Goal: Task Accomplishment & Management: Complete application form

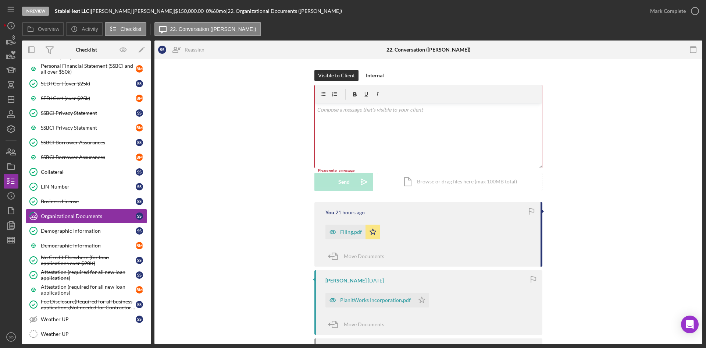
scroll to position [104, 0]
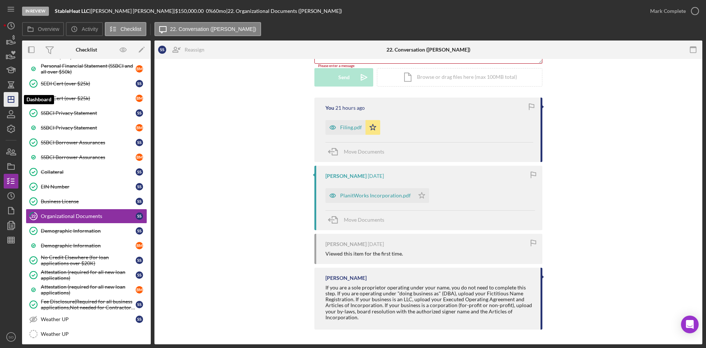
click at [6, 97] on icon "Icon/Dashboard" at bounding box center [11, 99] width 18 height 18
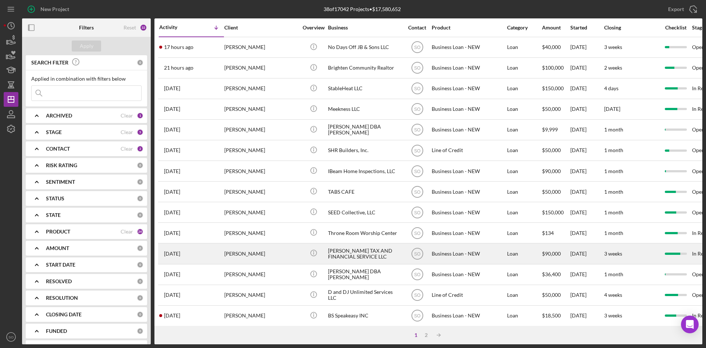
click at [245, 253] on div "[PERSON_NAME]" at bounding box center [261, 253] width 74 height 19
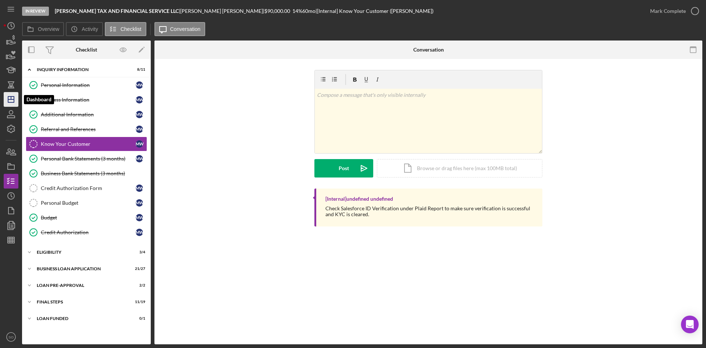
click at [10, 100] on icon "Icon/Dashboard" at bounding box center [11, 99] width 18 height 18
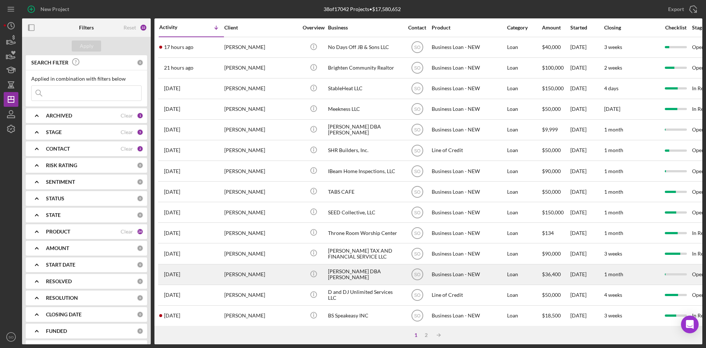
scroll to position [110, 0]
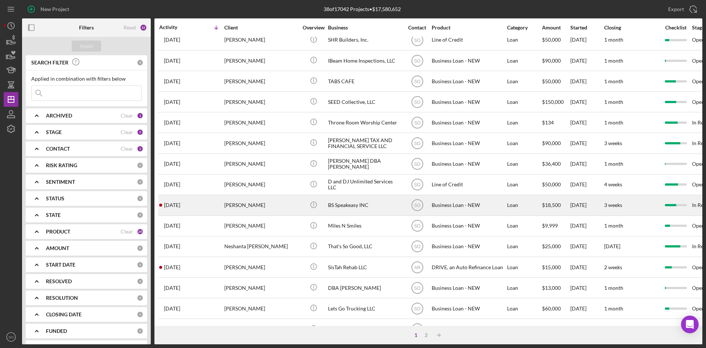
click at [266, 203] on div "[PERSON_NAME]" at bounding box center [261, 204] width 74 height 19
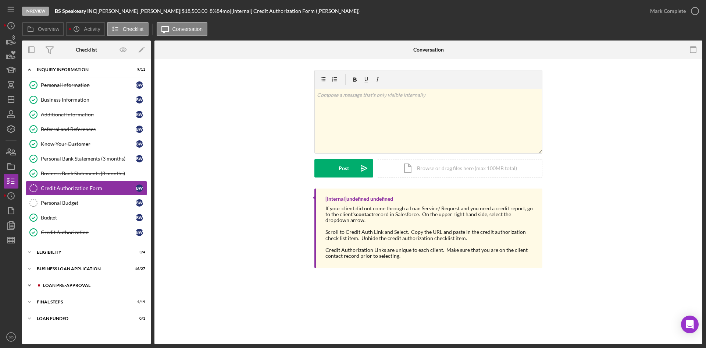
click at [60, 281] on div "Icon/Expander LOAN PRE-APPROVAL 2 / 2" at bounding box center [86, 285] width 129 height 15
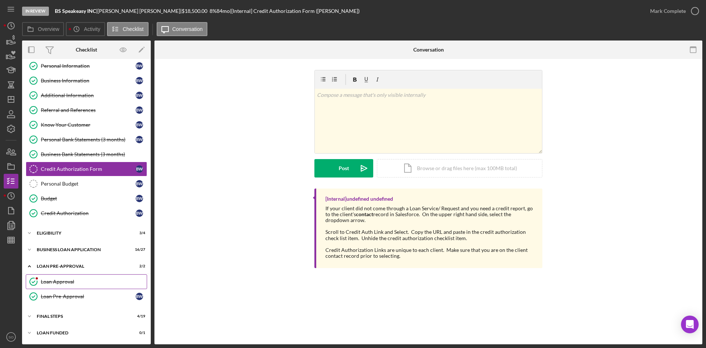
click at [50, 284] on div "Loan Approval" at bounding box center [94, 281] width 106 height 6
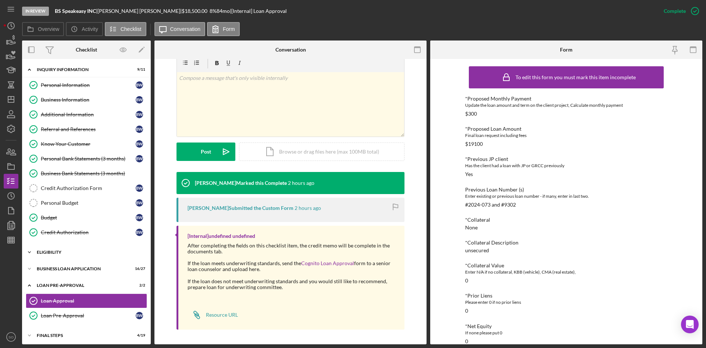
scroll to position [19, 0]
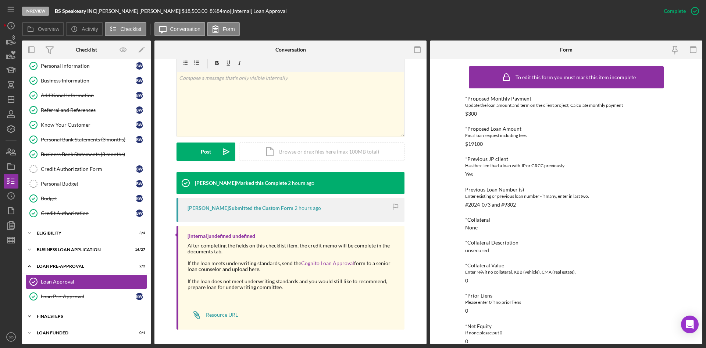
click at [50, 315] on div "FINAL STEPS" at bounding box center [89, 316] width 105 height 4
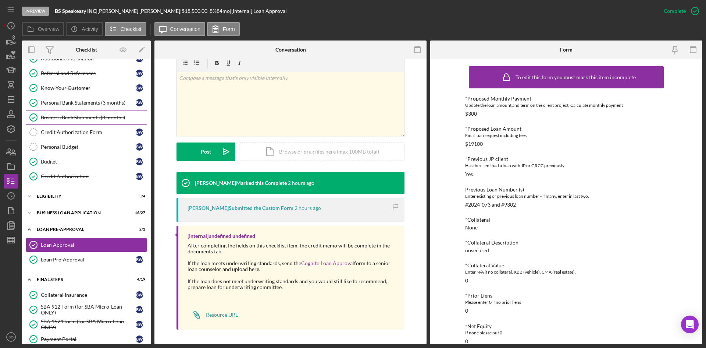
scroll to position [0, 0]
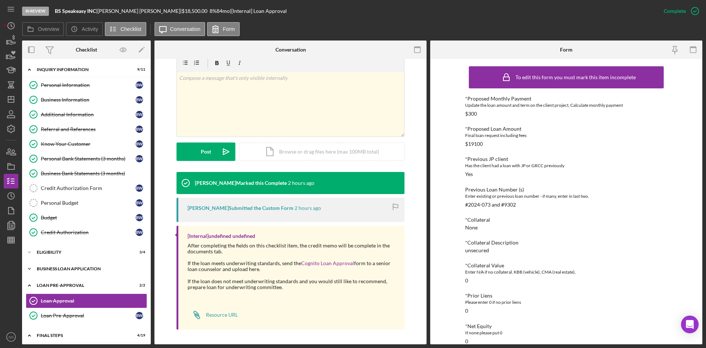
click at [53, 265] on div "Icon/Expander BUSINESS LOAN APPLICATION 16 / 27" at bounding box center [86, 268] width 129 height 15
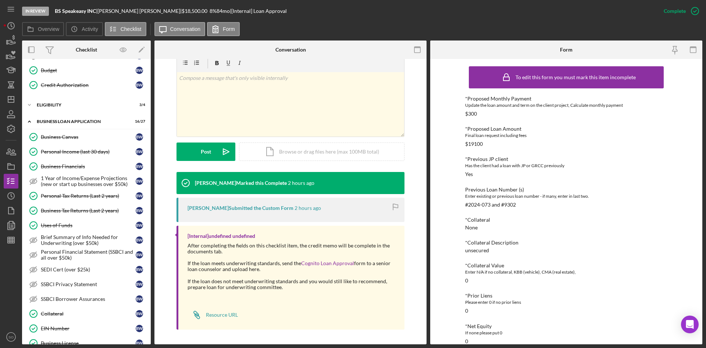
scroll to position [294, 0]
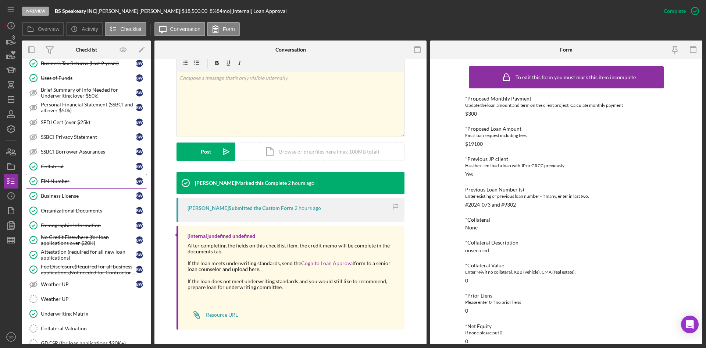
click at [65, 183] on div "EIN Number" at bounding box center [88, 181] width 95 height 6
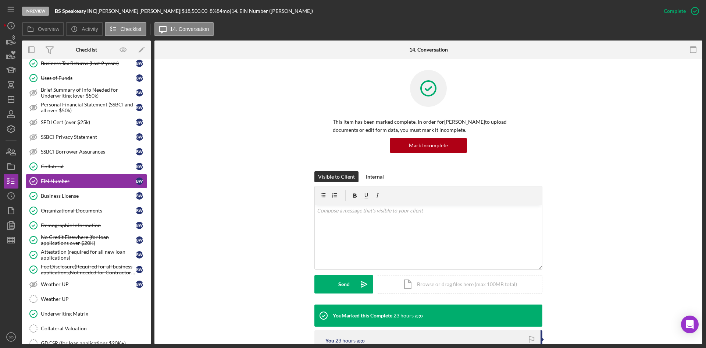
scroll to position [107, 0]
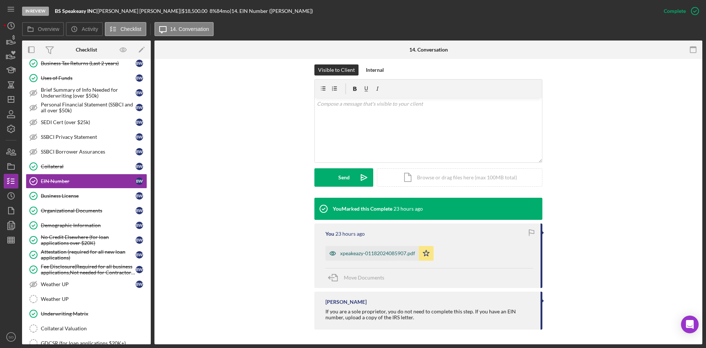
click at [362, 253] on div "xpeakeazy-01182024085907.pdf" at bounding box center [377, 253] width 75 height 6
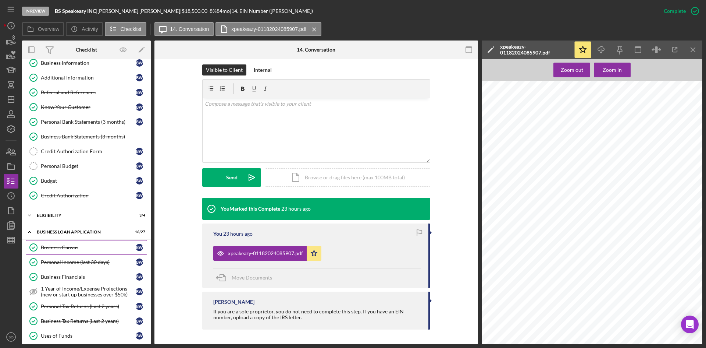
scroll to position [0, 0]
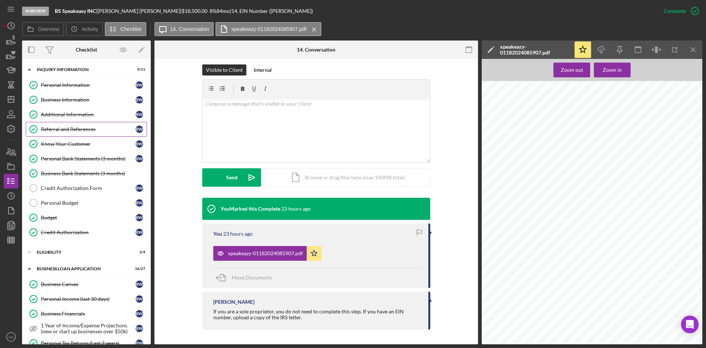
drag, startPoint x: 59, startPoint y: 127, endPoint x: 52, endPoint y: 134, distance: 10.1
click at [59, 127] on div "Referral and References" at bounding box center [88, 129] width 95 height 6
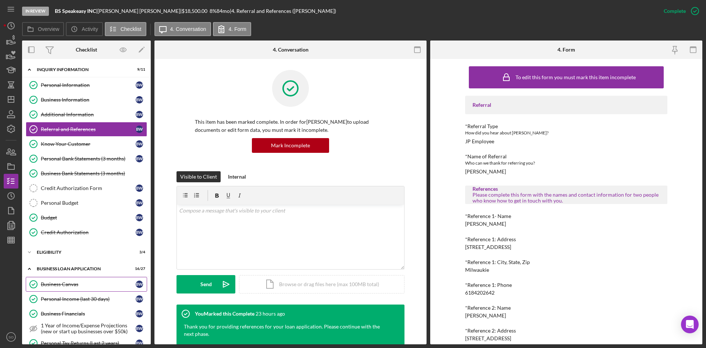
scroll to position [74, 0]
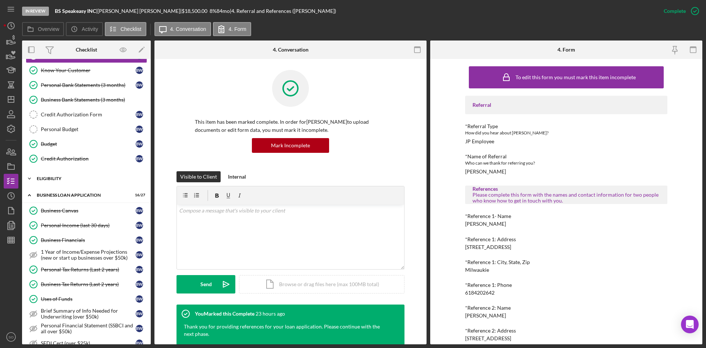
drag, startPoint x: 64, startPoint y: 180, endPoint x: 67, endPoint y: 183, distance: 4.2
click at [64, 180] on div "ELIGIBILITY" at bounding box center [89, 178] width 105 height 4
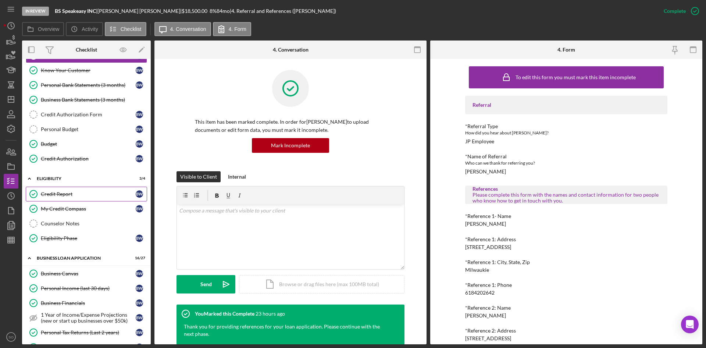
click at [61, 192] on div "Credit Report" at bounding box center [88, 194] width 95 height 6
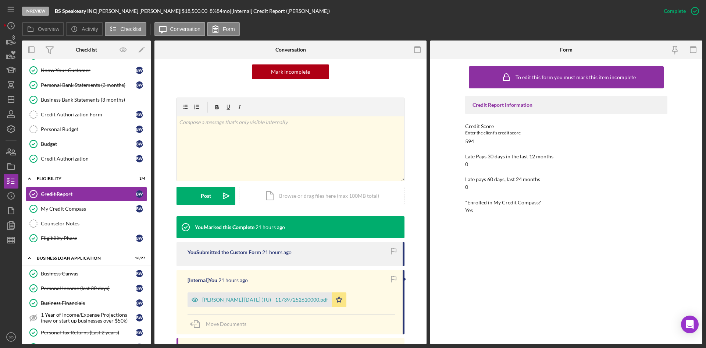
scroll to position [110, 0]
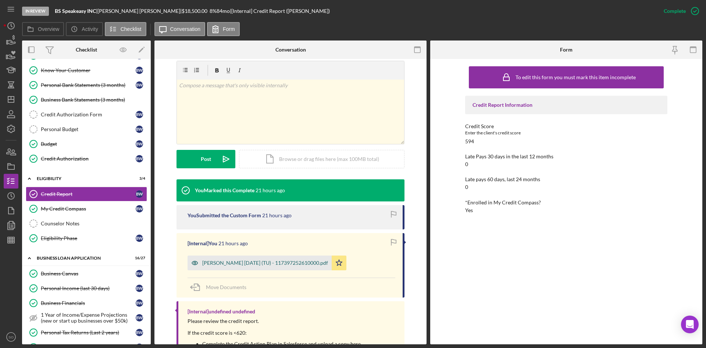
click at [272, 264] on div "[PERSON_NAME] [DATE] (TU) - 117397252610000.pdf" at bounding box center [265, 263] width 126 height 6
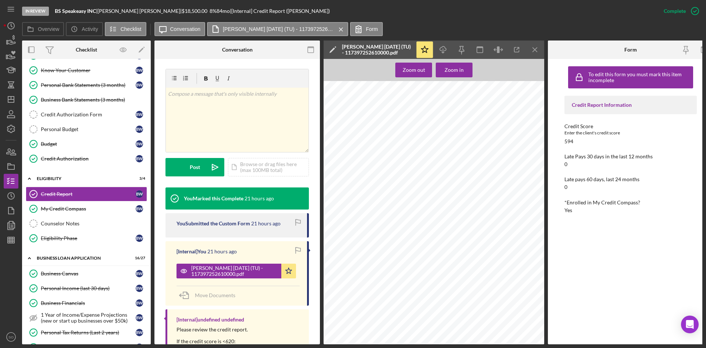
scroll to position [0, 0]
click at [542, 47] on icon "Icon/Menu Close" at bounding box center [535, 50] width 17 height 17
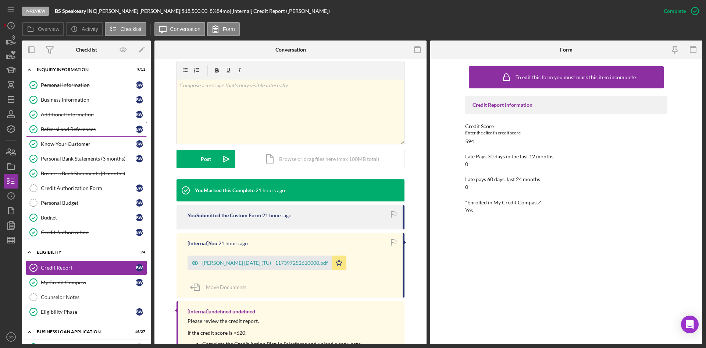
click at [80, 132] on div "Referral and References" at bounding box center [88, 129] width 95 height 6
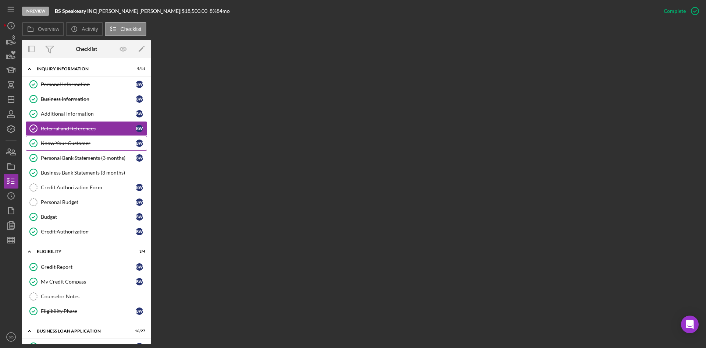
click at [80, 143] on div "Know Your Customer" at bounding box center [88, 143] width 95 height 6
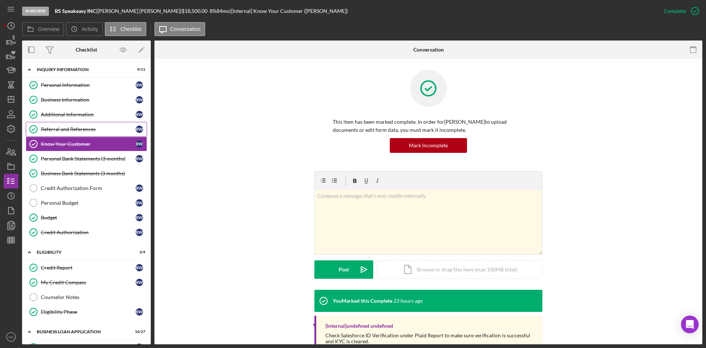
click at [80, 128] on div "Referral and References" at bounding box center [88, 129] width 95 height 6
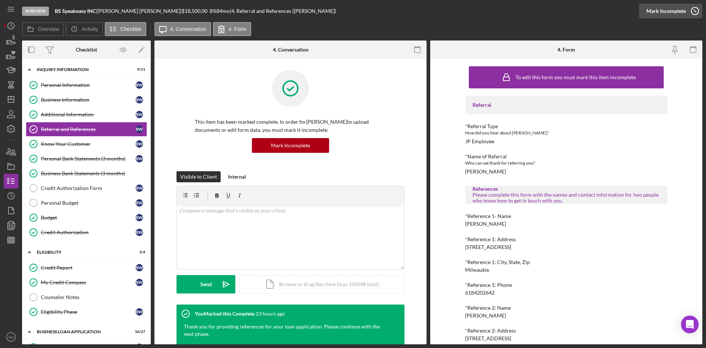
click at [677, 10] on div "Mark Incomplete" at bounding box center [666, 11] width 39 height 15
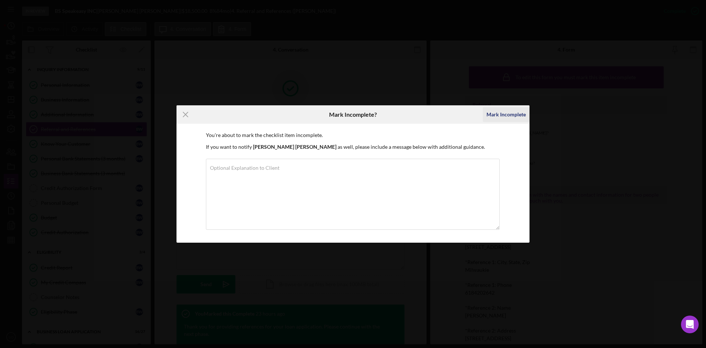
click at [490, 111] on div "Mark Incomplete" at bounding box center [506, 114] width 39 height 15
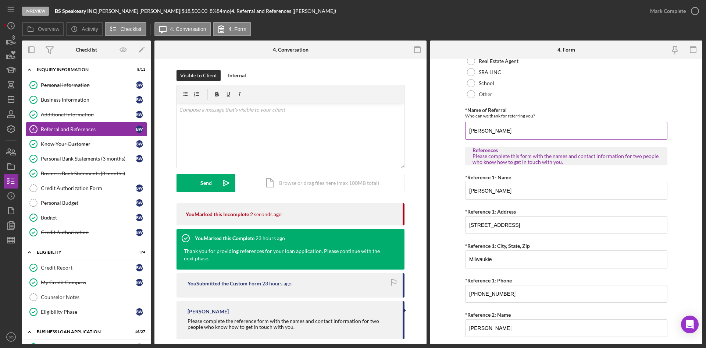
scroll to position [184, 0]
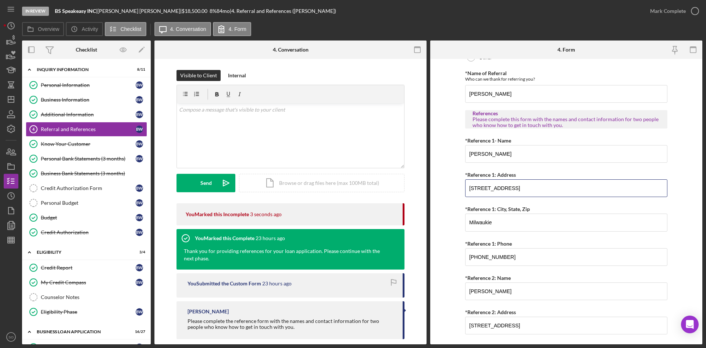
drag, startPoint x: 545, startPoint y: 192, endPoint x: 447, endPoint y: 190, distance: 98.6
click at [447, 190] on form "Referral *Referral Type How did you hear about [PERSON_NAME]? JP Client JP Pres…" at bounding box center [566, 201] width 272 height 285
type input "[STREET_ADDRESS]"
drag, startPoint x: 506, startPoint y: 224, endPoint x: 454, endPoint y: 213, distance: 52.9
click at [454, 213] on form "Referral *Referral Type How did you hear about [PERSON_NAME]? JP Client JP Pres…" at bounding box center [566, 201] width 272 height 285
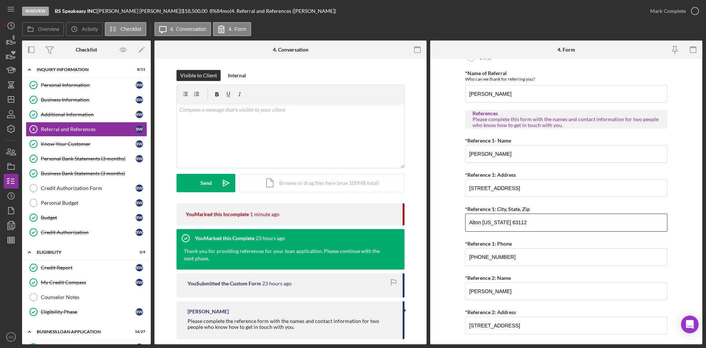
type input "Alton [US_STATE] 63112"
click at [452, 253] on form "Referral *Referral Type How did you hear about [PERSON_NAME]? JP Client JP Pres…" at bounding box center [566, 201] width 272 height 285
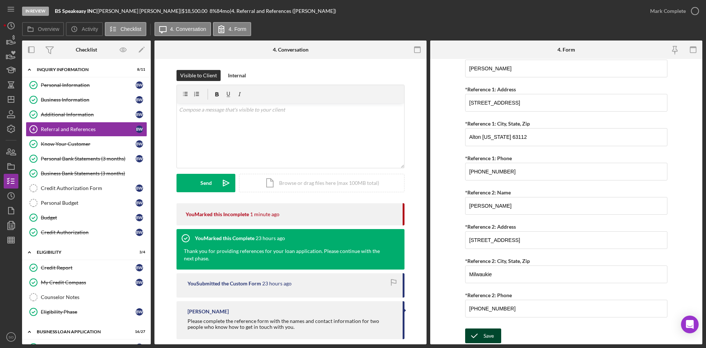
click at [498, 328] on button "Save" at bounding box center [483, 335] width 36 height 15
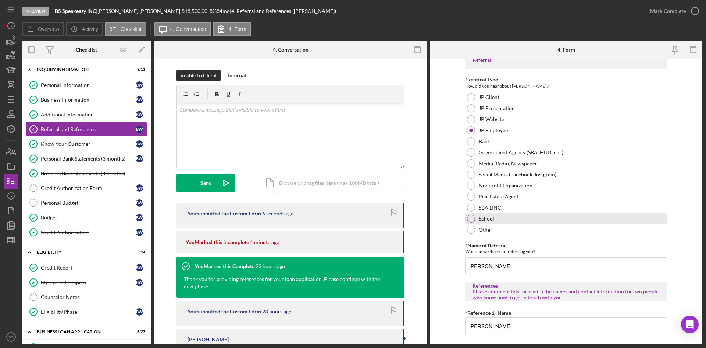
scroll to position [0, 0]
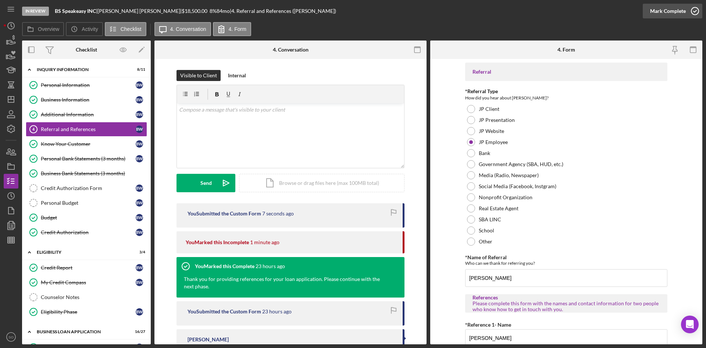
click at [662, 12] on div "Mark Complete" at bounding box center [668, 11] width 36 height 15
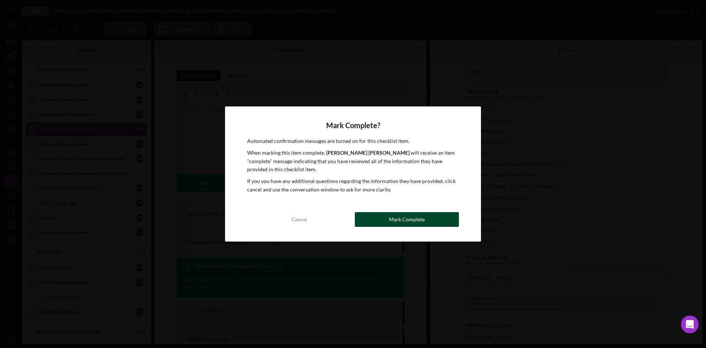
click at [412, 223] on div "Mark Complete" at bounding box center [407, 219] width 36 height 15
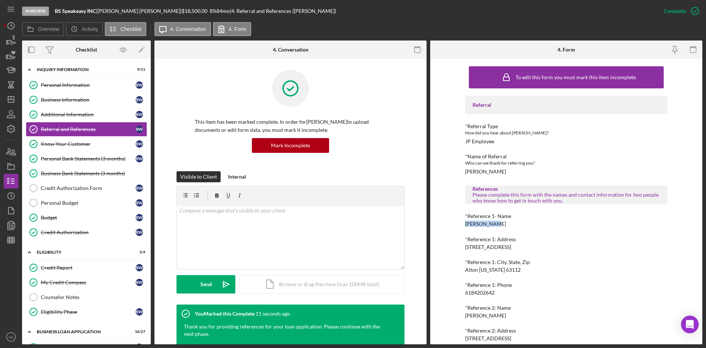
drag, startPoint x: 497, startPoint y: 223, endPoint x: 463, endPoint y: 223, distance: 34.2
click at [463, 223] on div "To edit this form you must mark this item incomplete Referral *Referral Type Ho…" at bounding box center [566, 201] width 272 height 285
drag, startPoint x: 498, startPoint y: 294, endPoint x: 457, endPoint y: 291, distance: 40.9
click at [457, 291] on div "To edit this form you must mark this item incomplete Referral *Referral Type Ho…" at bounding box center [566, 201] width 272 height 285
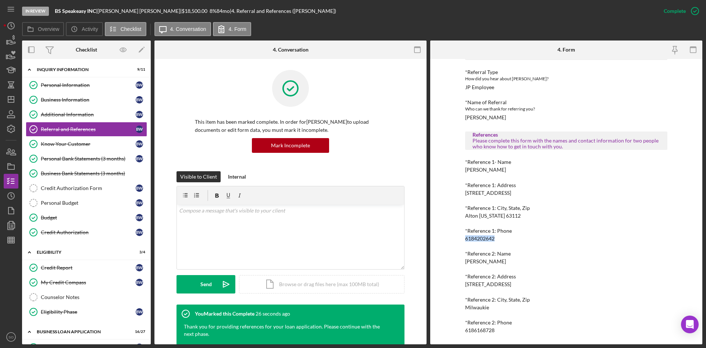
drag, startPoint x: 512, startPoint y: 261, endPoint x: 452, endPoint y: 260, distance: 60.3
click at [452, 260] on div "To edit this form you must mark this item incomplete Referral *Referral Type Ho…" at bounding box center [566, 201] width 272 height 285
drag, startPoint x: 502, startPoint y: 329, endPoint x: 445, endPoint y: 329, distance: 56.6
click at [444, 331] on div "To edit this form you must mark this item incomplete Referral *Referral Type Ho…" at bounding box center [566, 201] width 272 height 285
copy div "6186168728"
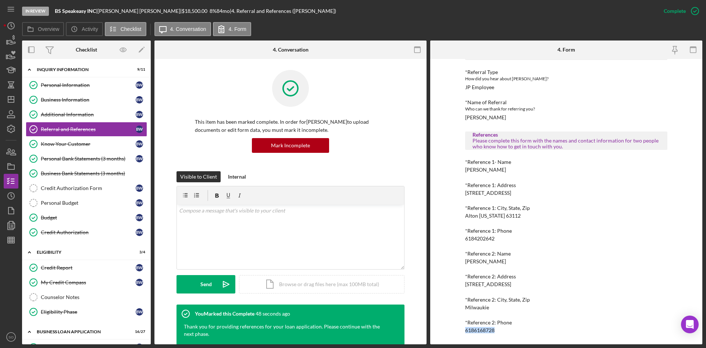
drag, startPoint x: 56, startPoint y: 263, endPoint x: 270, endPoint y: 317, distance: 220.6
click at [56, 263] on link "Credit Report Credit Report B W" at bounding box center [86, 267] width 121 height 15
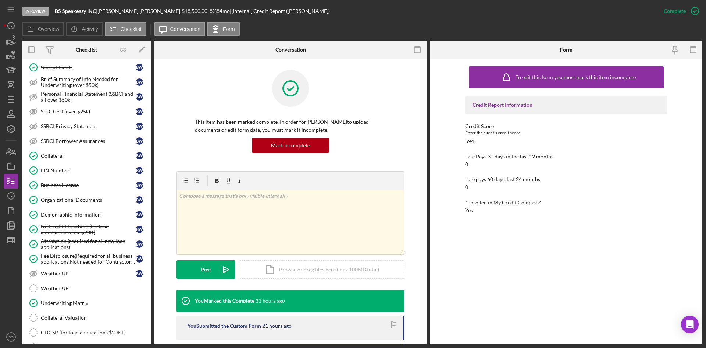
scroll to position [478, 0]
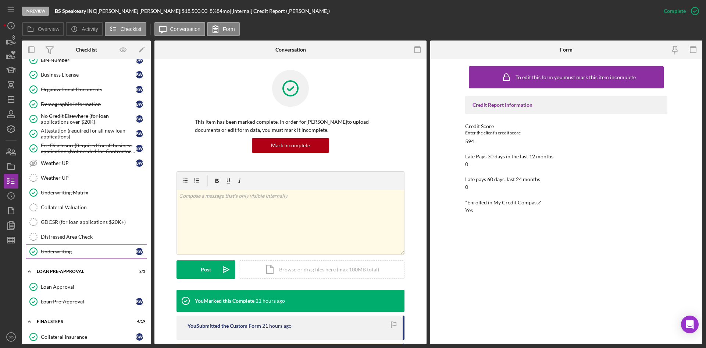
click at [63, 246] on link "Underwriting Underwriting B W" at bounding box center [86, 251] width 121 height 15
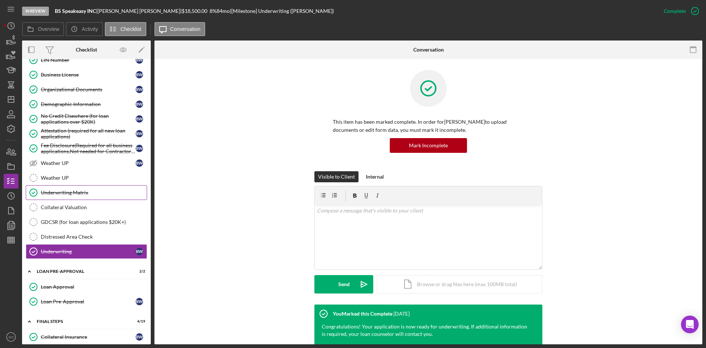
click at [75, 196] on link "Underwriting Matrix Underwriting Matrix" at bounding box center [86, 192] width 121 height 15
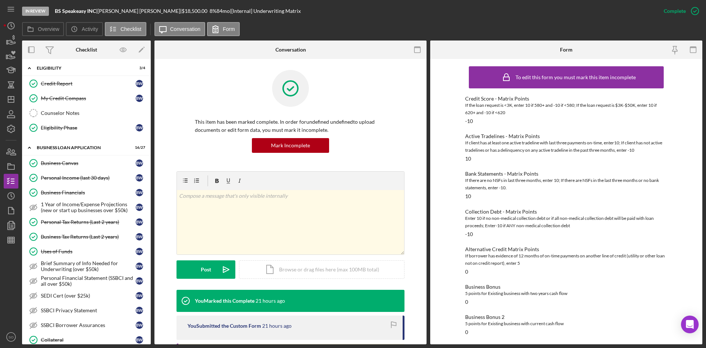
scroll to position [147, 0]
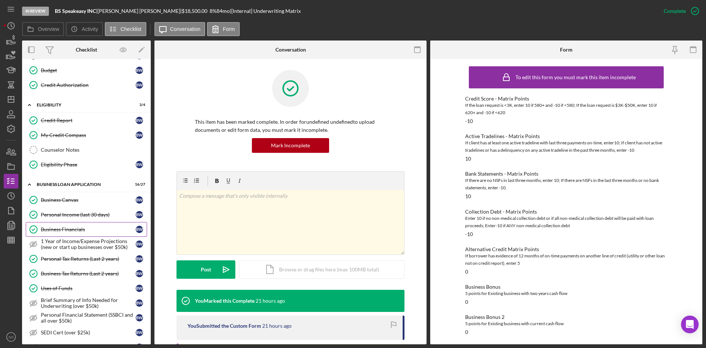
click at [84, 226] on div "Business Financials" at bounding box center [88, 229] width 95 height 6
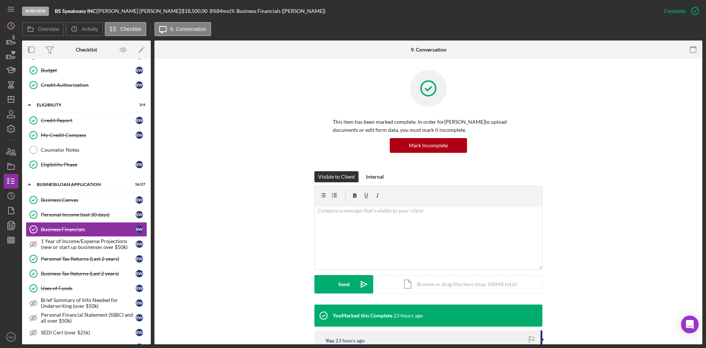
scroll to position [143, 0]
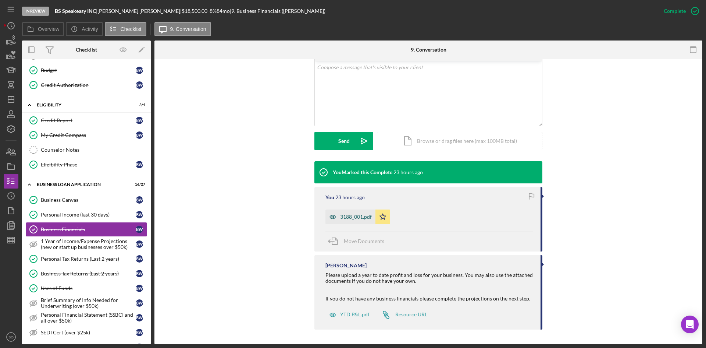
click at [352, 215] on div "3188_001.pdf" at bounding box center [356, 217] width 32 height 6
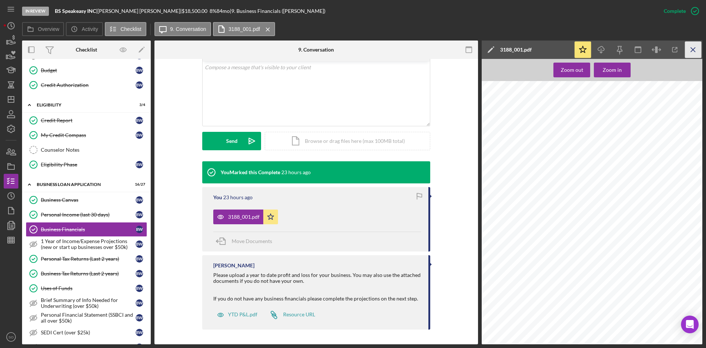
click at [688, 50] on icon "Icon/Menu Close" at bounding box center [693, 50] width 17 height 17
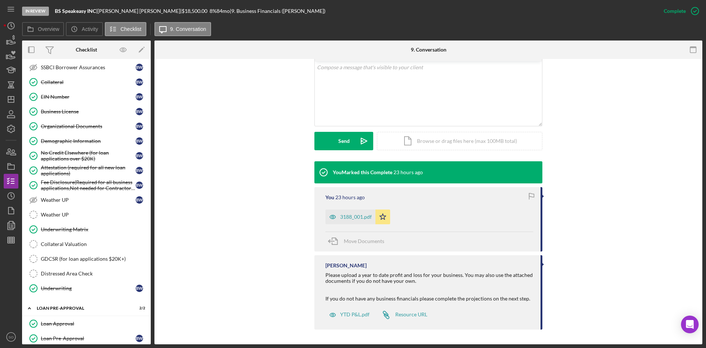
scroll to position [589, 0]
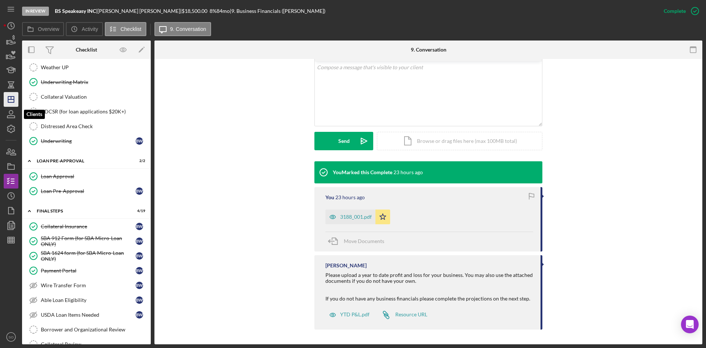
click at [14, 100] on polygon "button" at bounding box center [11, 99] width 6 height 6
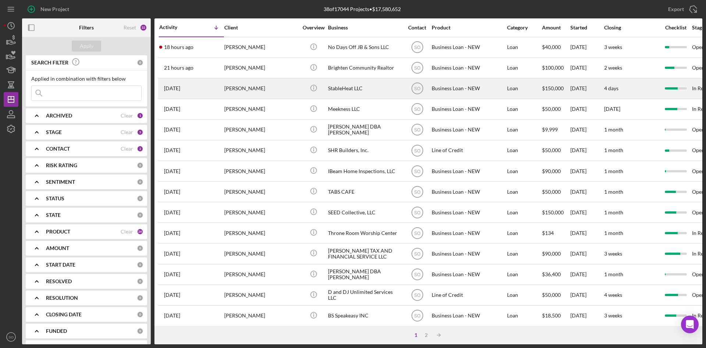
click at [253, 84] on div "[PERSON_NAME]" at bounding box center [261, 88] width 74 height 19
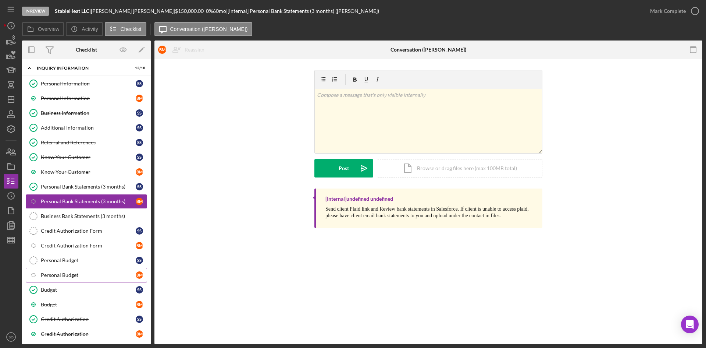
scroll to position [105, 0]
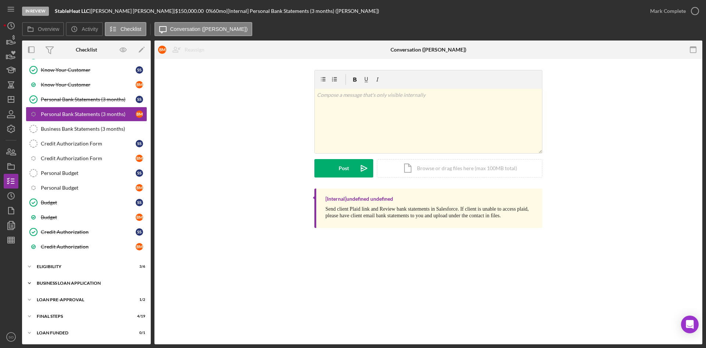
click at [70, 282] on div "BUSINESS LOAN APPLICATION" at bounding box center [89, 283] width 105 height 4
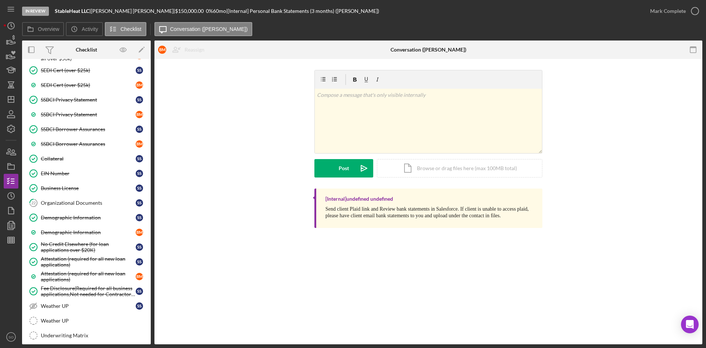
scroll to position [624, 0]
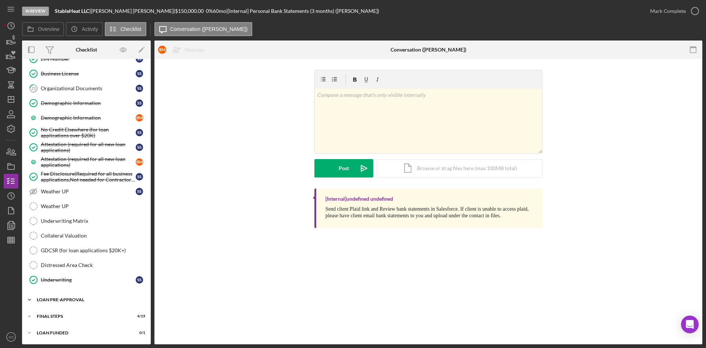
click at [67, 296] on div "Icon/Expander LOAN PRE-APPROVAL 1 / 2" at bounding box center [86, 299] width 129 height 15
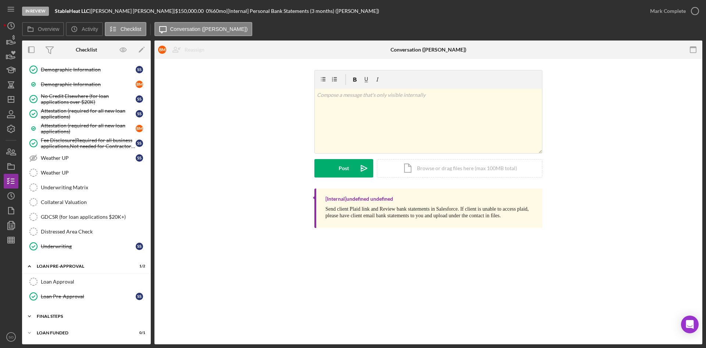
click at [65, 317] on div "FINAL STEPS" at bounding box center [89, 316] width 105 height 4
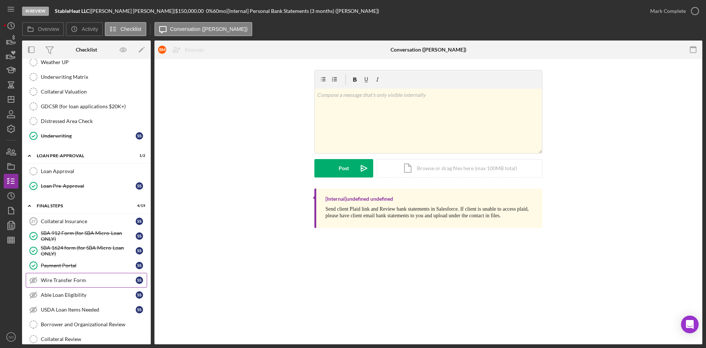
click at [79, 282] on div "Wire Transfer Form" at bounding box center [88, 280] width 95 height 6
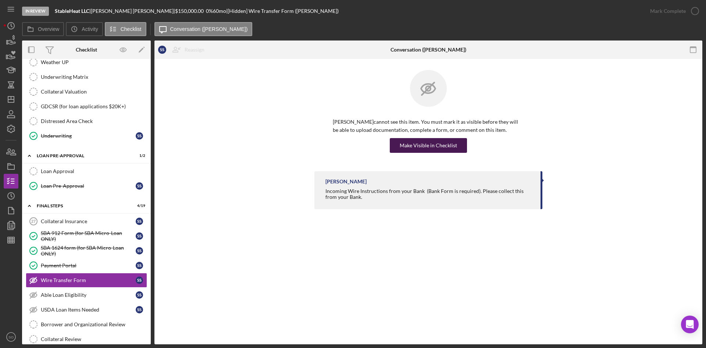
click at [418, 148] on div "Make Visible in Checklist" at bounding box center [428, 145] width 57 height 15
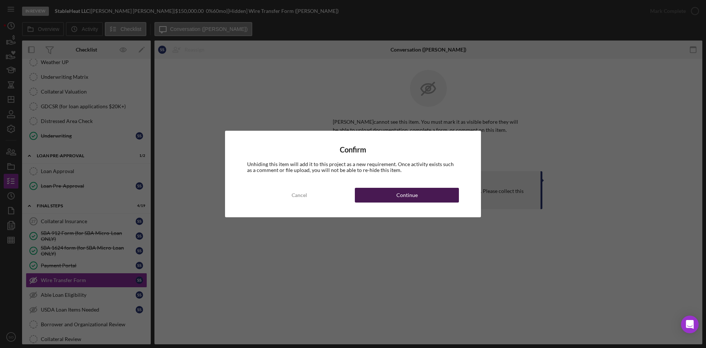
click at [400, 192] on div "Continue" at bounding box center [407, 195] width 21 height 15
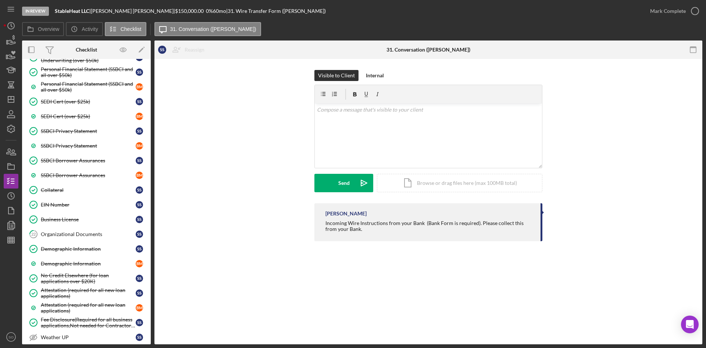
scroll to position [515, 0]
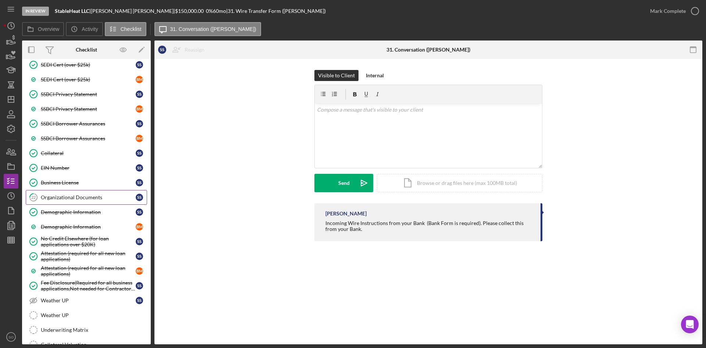
click at [74, 201] on link "22 Organizational Documents S S" at bounding box center [86, 197] width 121 height 15
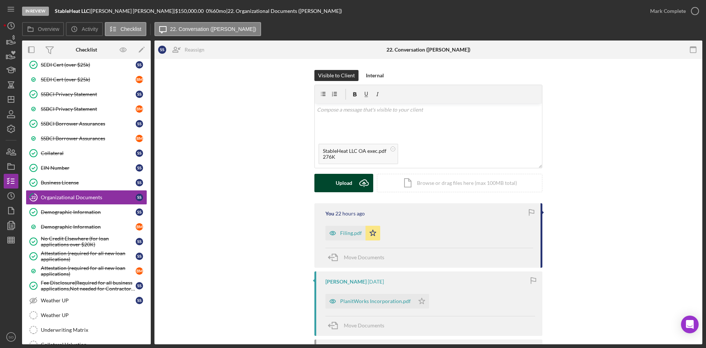
click at [344, 188] on div "Upload" at bounding box center [344, 183] width 17 height 18
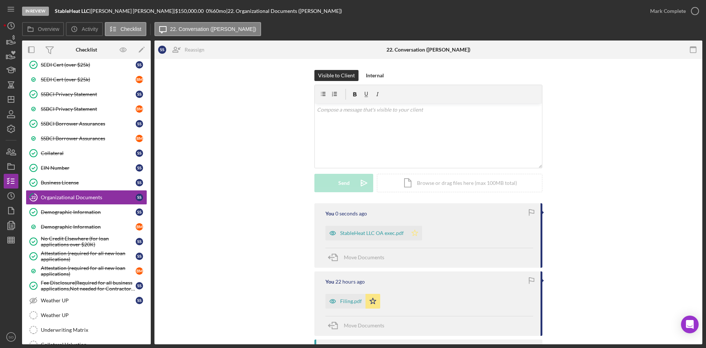
click at [417, 234] on icon "Icon/Star" at bounding box center [415, 232] width 15 height 15
click at [657, 13] on div "Mark Complete" at bounding box center [668, 11] width 36 height 15
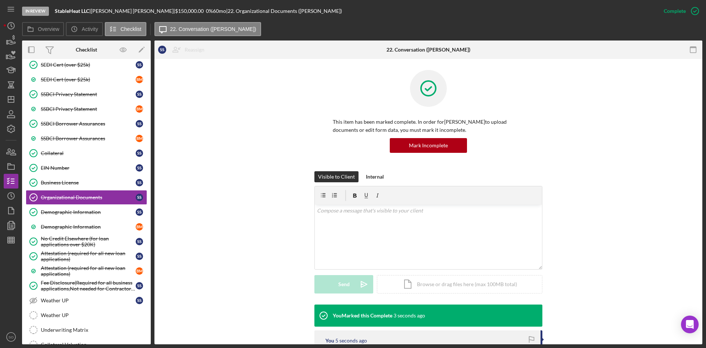
scroll to position [625, 0]
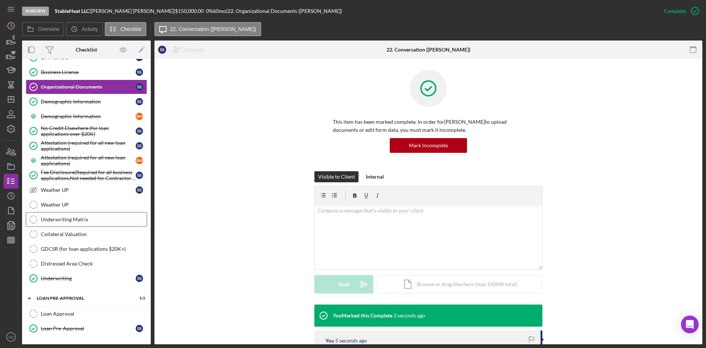
click at [68, 220] on div "Underwriting Matrix" at bounding box center [94, 219] width 106 height 6
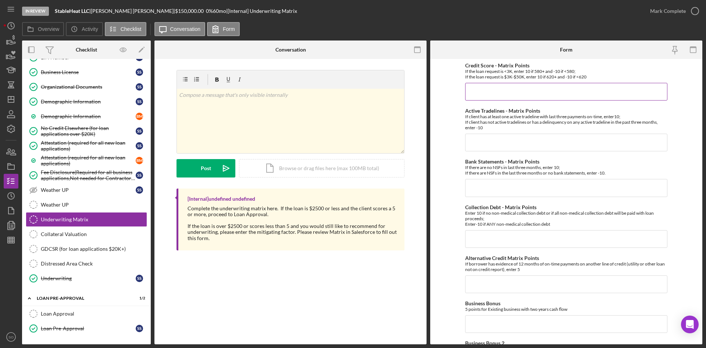
click at [487, 93] on input "Credit Score - Matrix Points" at bounding box center [566, 92] width 202 height 18
type input "10"
click at [470, 143] on input "Active Tradelines - Matrix Points" at bounding box center [566, 143] width 202 height 18
type input "10"
click at [471, 178] on div "Bank Statements - Matrix Points If there are no NSFs in last three months, ente…" at bounding box center [566, 178] width 202 height 38
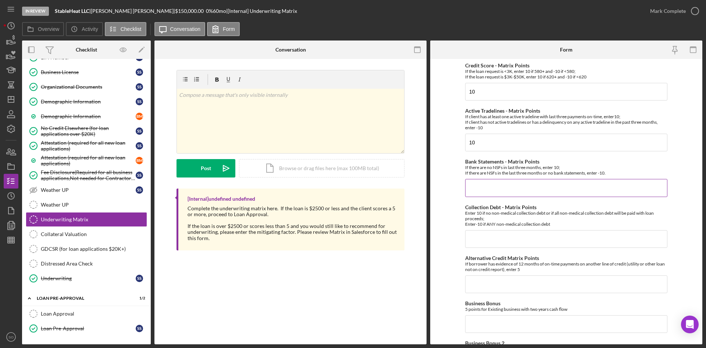
click at [485, 183] on input "Bank Statements - Matrix Points" at bounding box center [566, 188] width 202 height 18
type input "10"
click at [492, 233] on input "Collection Debt - Matrix Points" at bounding box center [566, 239] width 202 height 18
type input "10"
click at [489, 288] on input "Alternative Credit Matrix Points" at bounding box center [566, 284] width 202 height 18
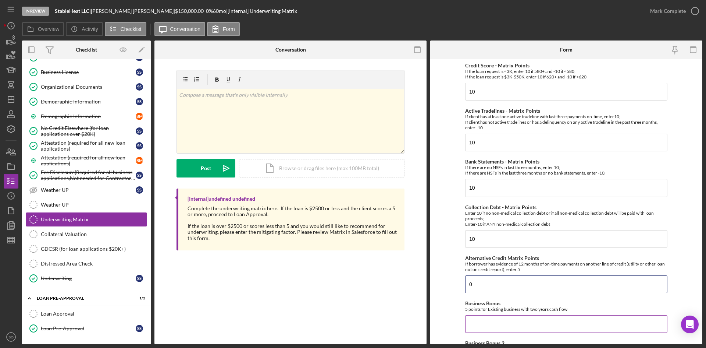
type input "0"
click at [485, 320] on input "Business Bonus" at bounding box center [566, 324] width 202 height 18
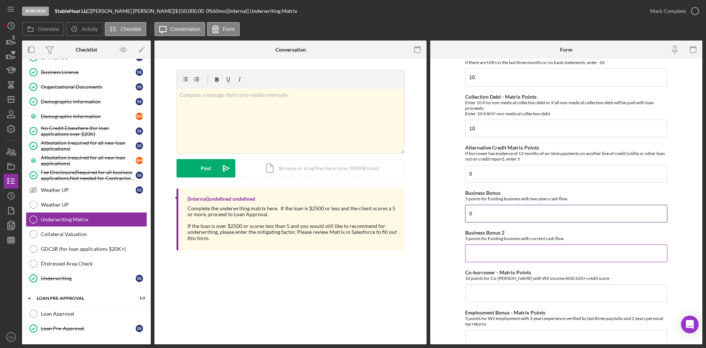
type input "0"
click at [488, 243] on div "Business Bonus 2 5 points for Existing business with current cash flow" at bounding box center [566, 246] width 202 height 32
click at [487, 255] on input "Business Bonus 2" at bounding box center [566, 253] width 202 height 18
type input "0"
click at [491, 301] on input "Co-borrower - Matrix Points" at bounding box center [566, 293] width 202 height 18
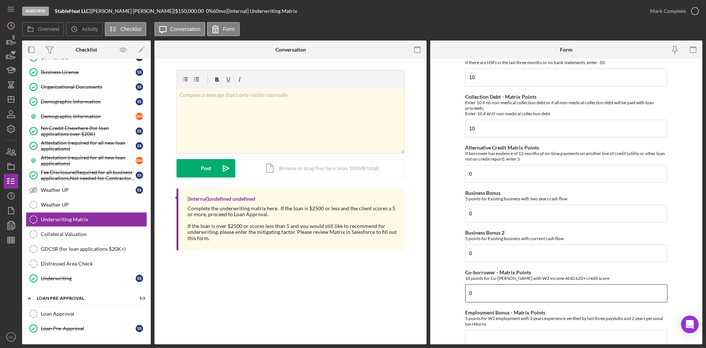
scroll to position [184, 0]
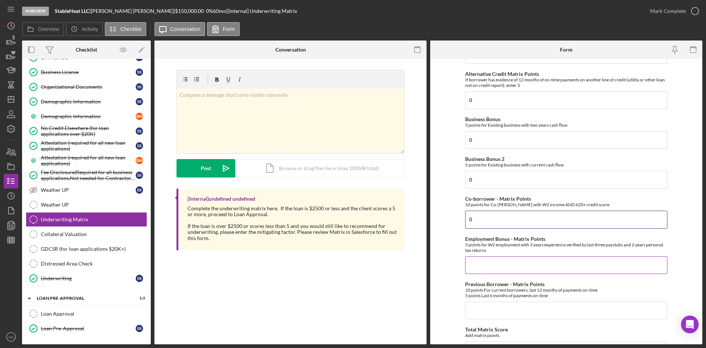
type input "0"
click at [488, 265] on input "Employment Bonus - Matrix Points" at bounding box center [566, 265] width 202 height 18
type input "0"
click at [480, 306] on input "Previous Borrower - Matrix Points" at bounding box center [566, 310] width 202 height 18
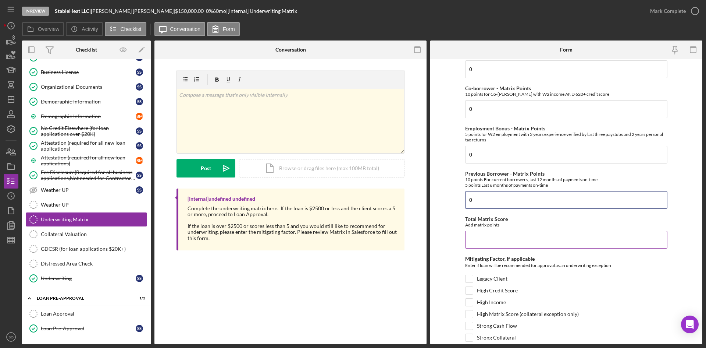
type input "0"
click at [487, 241] on input "Total Matrix Score" at bounding box center [566, 240] width 202 height 18
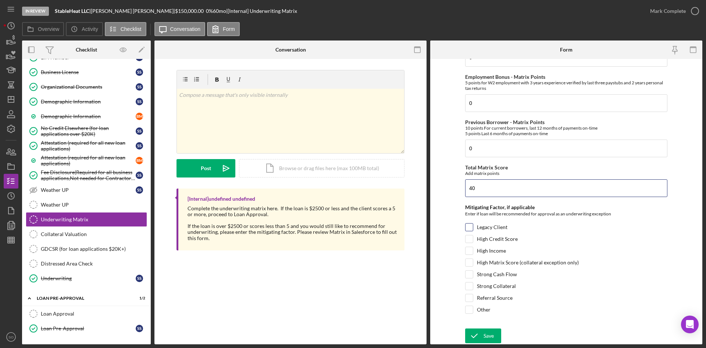
type input "40"
click at [471, 228] on input "Legacy Client" at bounding box center [469, 226] width 7 height 7
checkbox input "true"
click at [466, 239] on input "High Credit Score" at bounding box center [469, 238] width 7 height 7
checkbox input "true"
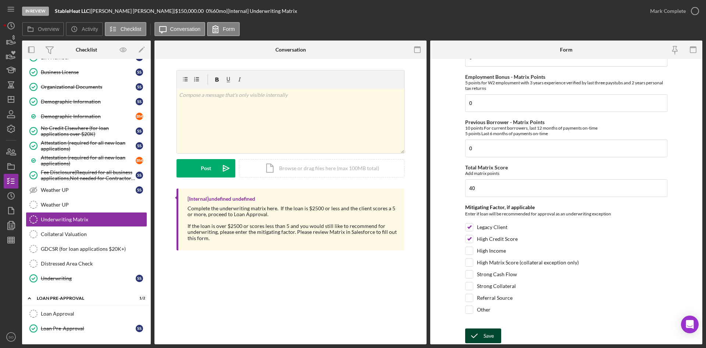
click at [488, 340] on div "Save" at bounding box center [489, 335] width 10 height 15
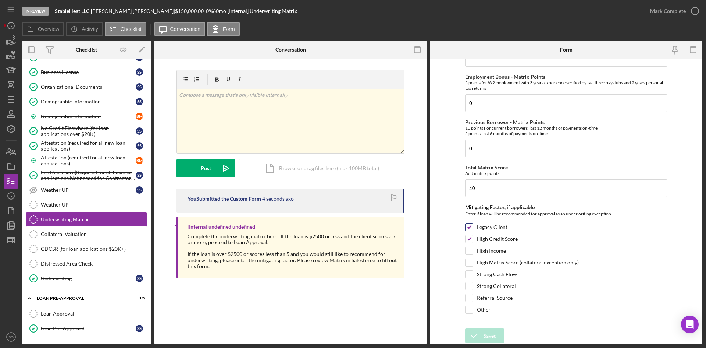
click at [470, 227] on input "Legacy Client" at bounding box center [469, 226] width 7 height 7
checkbox input "false"
click at [469, 273] on input "Strong Cash Flow" at bounding box center [469, 273] width 7 height 7
checkbox input "true"
click at [470, 250] on input "High Income" at bounding box center [469, 250] width 7 height 7
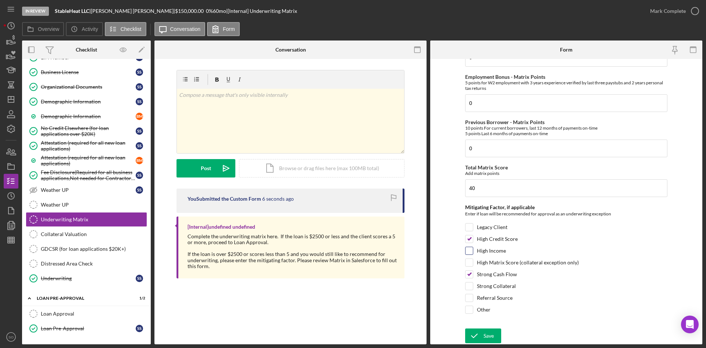
checkbox input "true"
click at [481, 341] on icon "submit" at bounding box center [474, 335] width 18 height 18
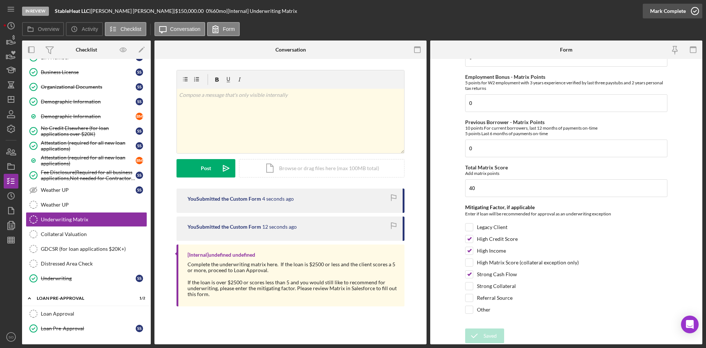
click at [671, 12] on div "Mark Complete" at bounding box center [668, 11] width 36 height 15
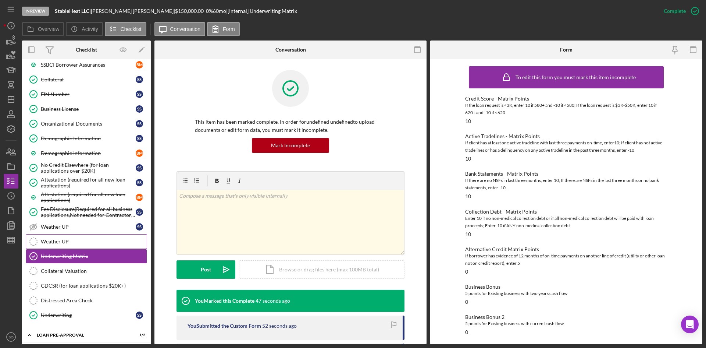
scroll to position [552, 0]
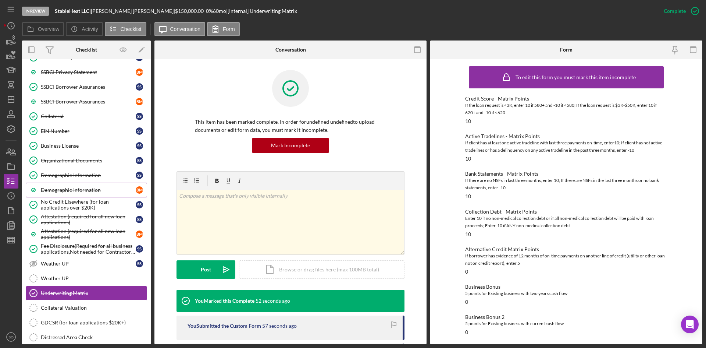
click at [95, 186] on link "Demographic Information B M" at bounding box center [86, 189] width 121 height 15
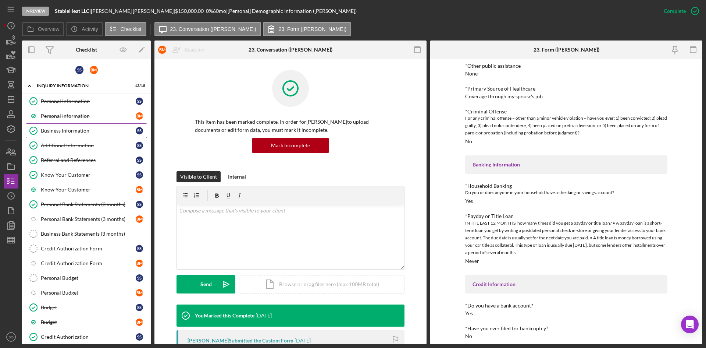
drag, startPoint x: 80, startPoint y: 132, endPoint x: 136, endPoint y: 138, distance: 56.1
click at [80, 132] on div "Business Information" at bounding box center [88, 131] width 95 height 6
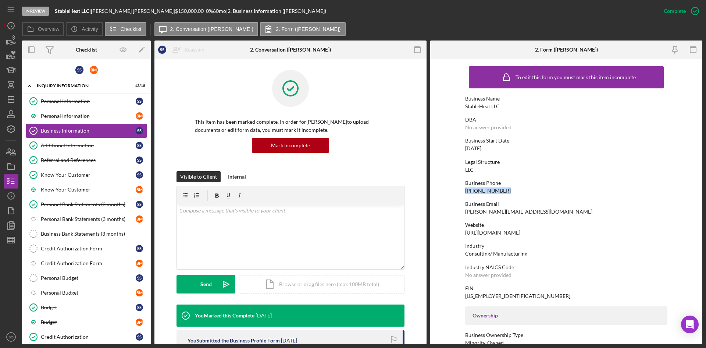
drag, startPoint x: 506, startPoint y: 188, endPoint x: 459, endPoint y: 187, distance: 47.1
click at [459, 187] on form "To edit this form you must mark this item incomplete Business Name StableHeat L…" at bounding box center [566, 201] width 272 height 285
copy div "[PHONE_NUMBER]"
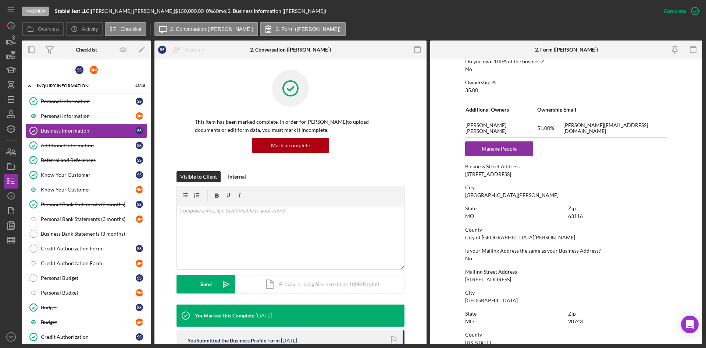
scroll to position [368, 0]
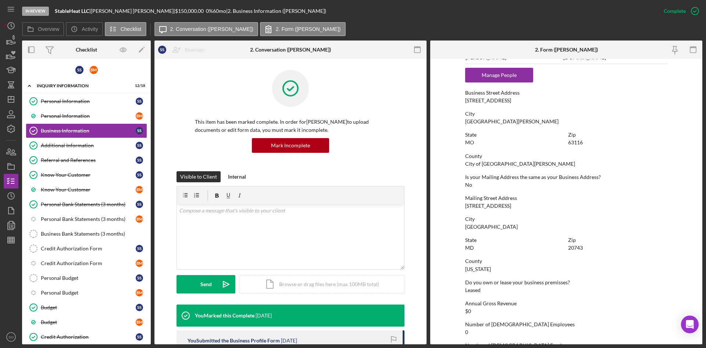
drag, startPoint x: 516, startPoint y: 205, endPoint x: 462, endPoint y: 205, distance: 54.1
click at [462, 205] on form "To edit this form you must mark this item incomplete Business Name StableHeat L…" at bounding box center [566, 201] width 272 height 285
copy div "[STREET_ADDRESS]"
click at [503, 103] on div "[STREET_ADDRESS]" at bounding box center [488, 100] width 46 height 6
drag, startPoint x: 507, startPoint y: 101, endPoint x: 462, endPoint y: 98, distance: 44.2
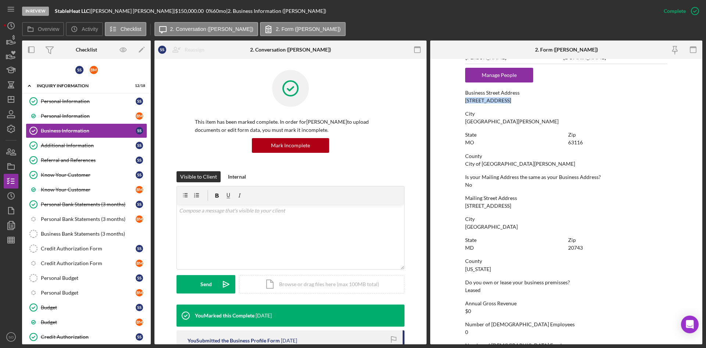
click at [462, 98] on form "To edit this form you must mark this item incomplete Business Name StableHeat L…" at bounding box center [566, 201] width 272 height 285
copy div "[STREET_ADDRESS]"
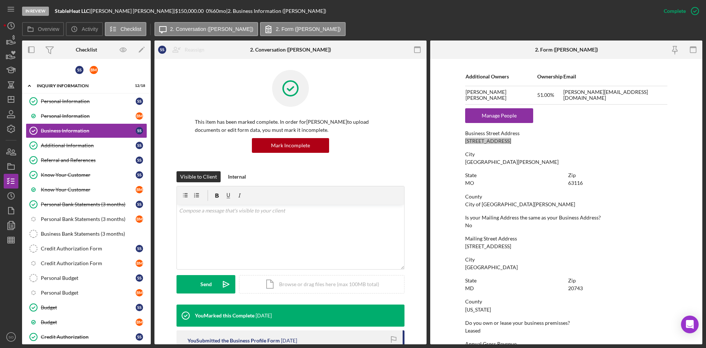
scroll to position [291, 0]
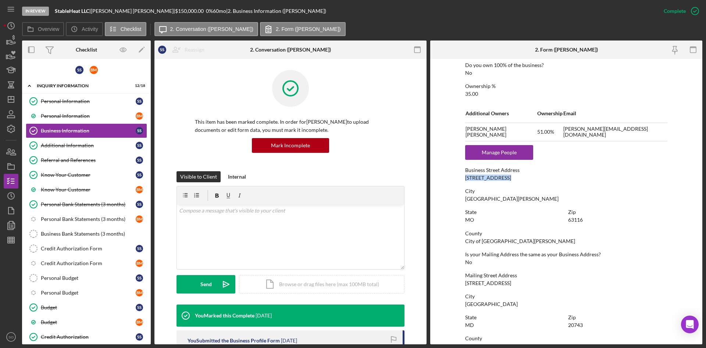
drag, startPoint x: 508, startPoint y: 282, endPoint x: 459, endPoint y: 283, distance: 48.6
click at [459, 283] on form "To edit this form you must mark this item incomplete Business Name StableHeat L…" at bounding box center [566, 201] width 272 height 285
copy div "[STREET_ADDRESS]"
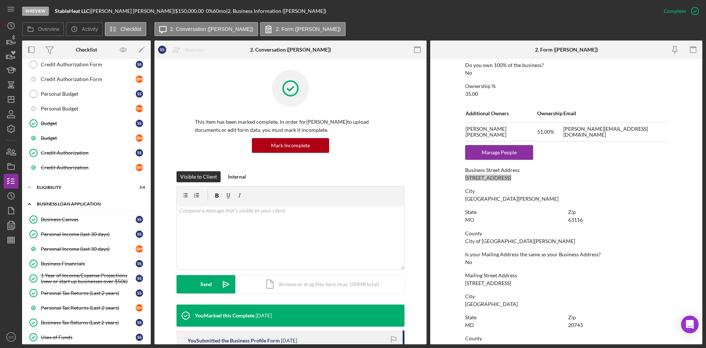
scroll to position [368, 0]
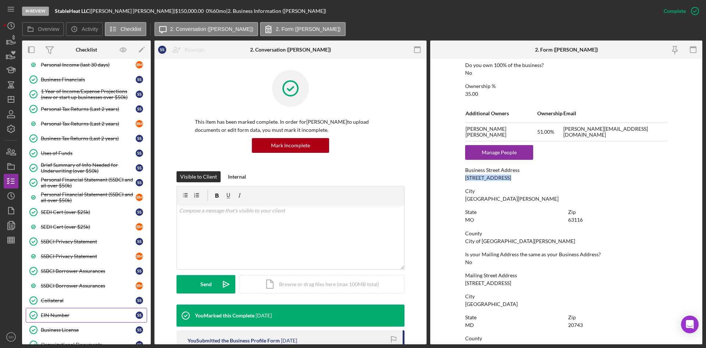
drag, startPoint x: 55, startPoint y: 317, endPoint x: 80, endPoint y: 313, distance: 25.3
click at [55, 317] on div "EIN Number" at bounding box center [88, 315] width 95 height 6
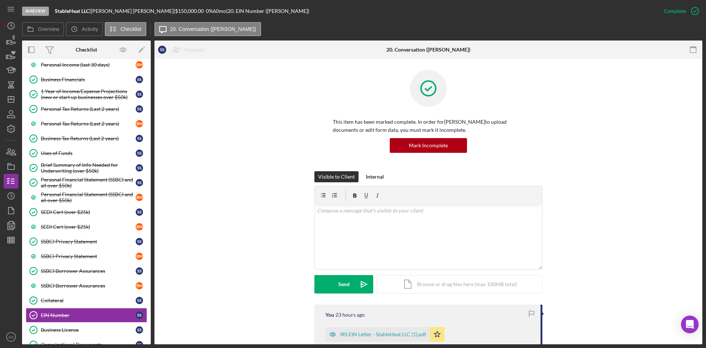
scroll to position [147, 0]
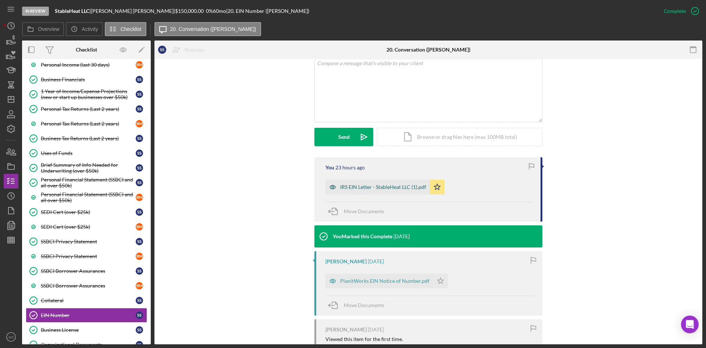
click at [367, 188] on div "IRS EIN Letter - StableHeat LLC (1).pdf" at bounding box center [383, 187] width 86 height 6
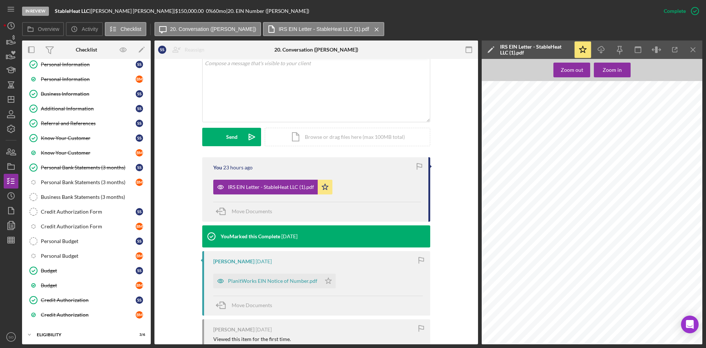
scroll to position [0, 0]
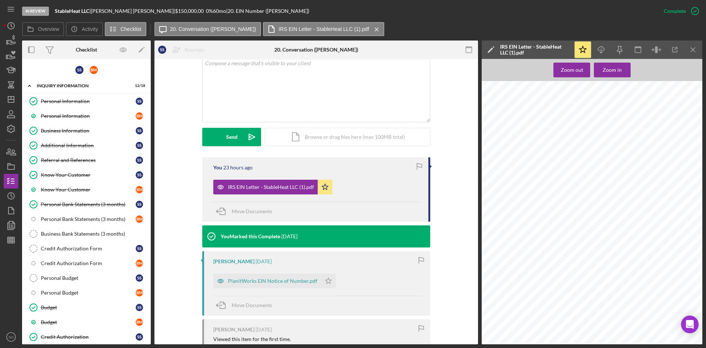
click at [72, 133] on div "Business Information" at bounding box center [88, 131] width 95 height 6
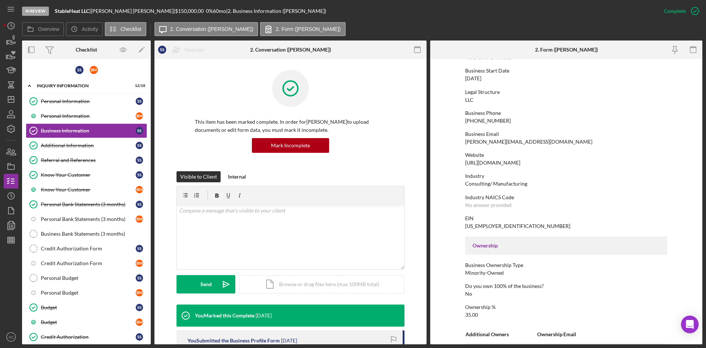
scroll to position [33, 0]
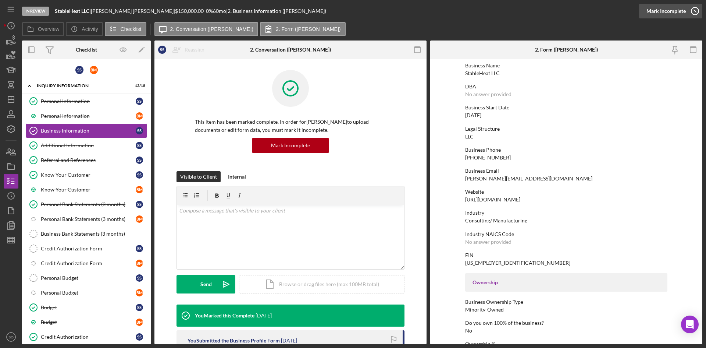
click at [681, 11] on div "Mark Incomplete" at bounding box center [666, 11] width 39 height 15
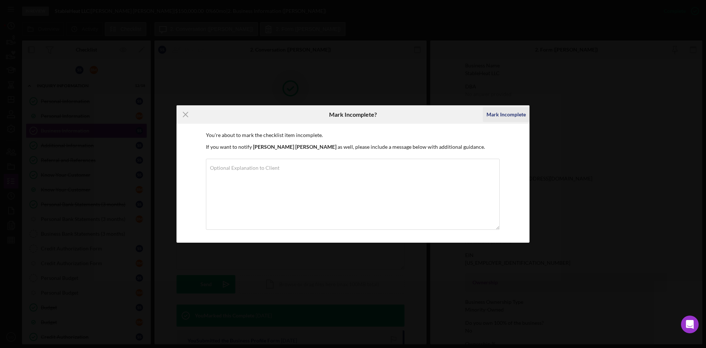
click at [495, 117] on div "Mark Incomplete" at bounding box center [506, 114] width 39 height 15
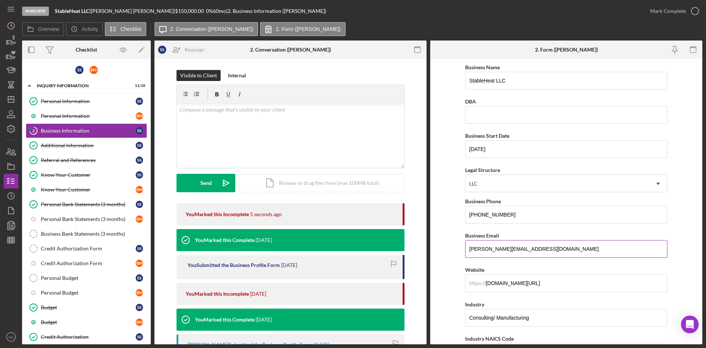
scroll to position [147, 0]
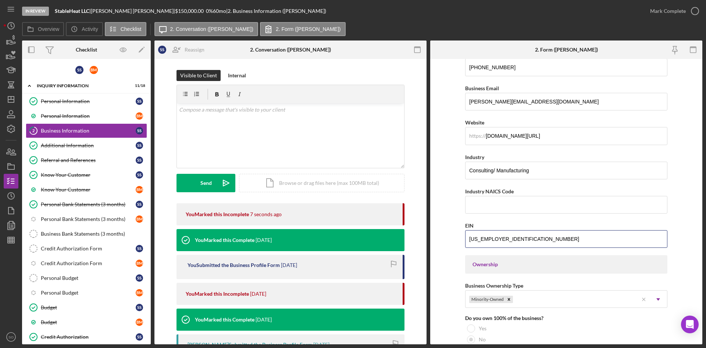
drag, startPoint x: 507, startPoint y: 241, endPoint x: 439, endPoint y: 238, distance: 68.5
click at [439, 238] on form "Business Name StableHeat LLC DBA Business Start Date [DATE] Legal Structure LLC…" at bounding box center [566, 201] width 272 height 285
paste input "[US_EMPLOYER_IDENTIFICATION_NUMBER]"
type input "[US_EMPLOYER_IDENTIFICATION_NUMBER]"
click at [501, 212] on input "Industry NAICS Code" at bounding box center [566, 205] width 202 height 18
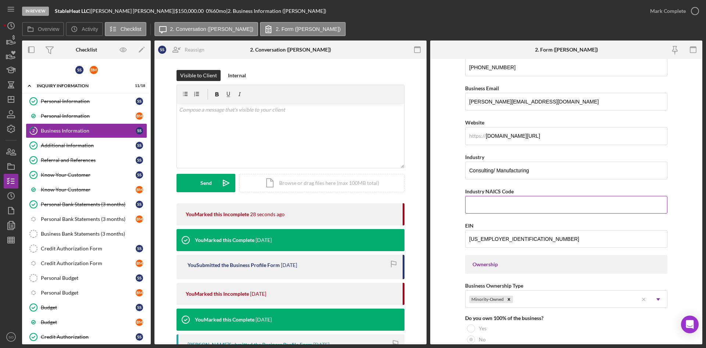
paste input "333414"
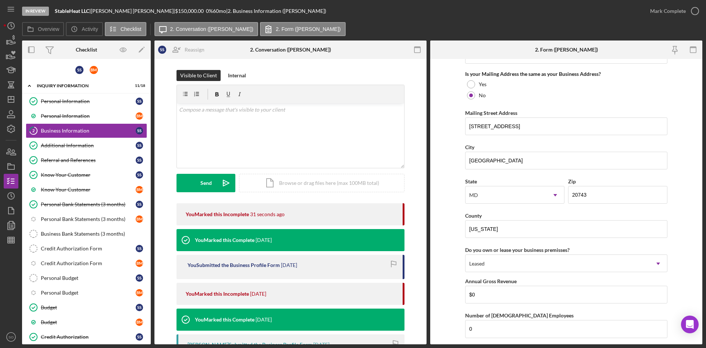
scroll to position [765, 0]
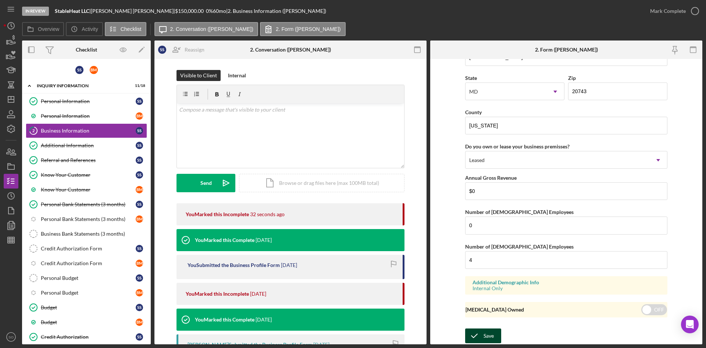
type input "333414"
drag, startPoint x: 484, startPoint y: 338, endPoint x: 477, endPoint y: 332, distance: 9.9
click at [484, 338] on div "Save" at bounding box center [489, 335] width 10 height 15
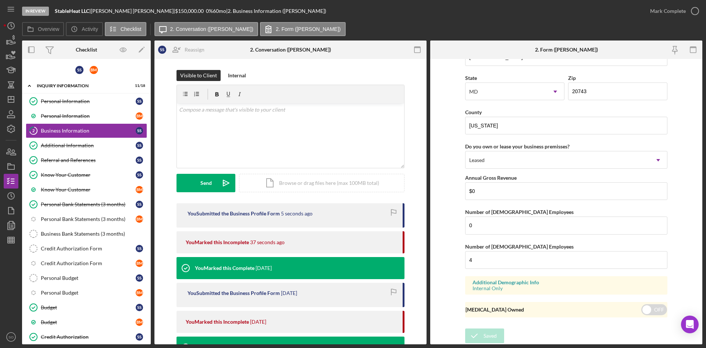
click at [676, 8] on div "Form submitted" at bounding box center [642, 7] width 118 height 3
click at [684, 10] on div "Mark Complete" at bounding box center [668, 11] width 36 height 15
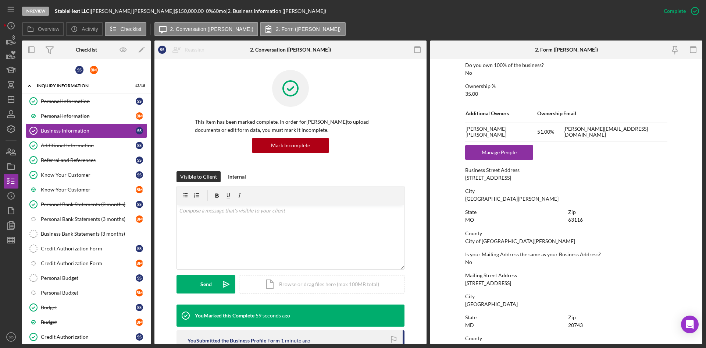
scroll to position [438, 0]
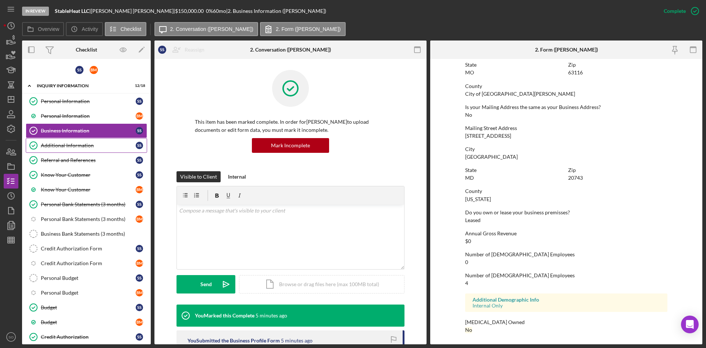
click at [73, 149] on link "Additional Information Additional Information S S" at bounding box center [86, 145] width 121 height 15
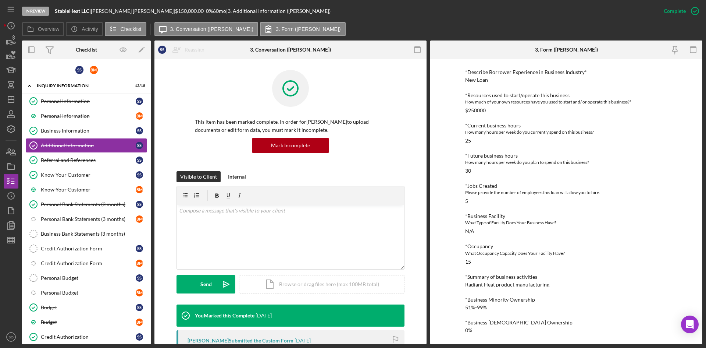
scroll to position [141, 0]
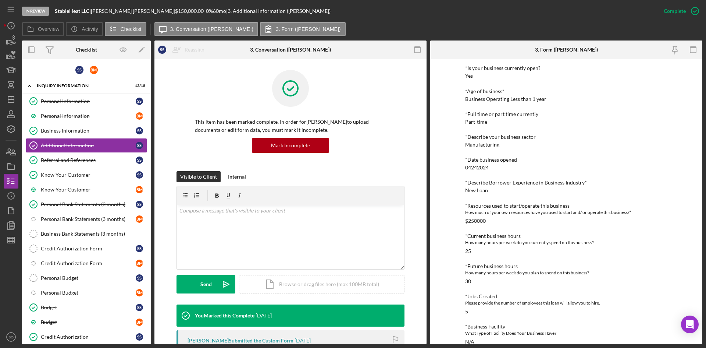
click at [61, 160] on div "Referral and References" at bounding box center [88, 160] width 95 height 6
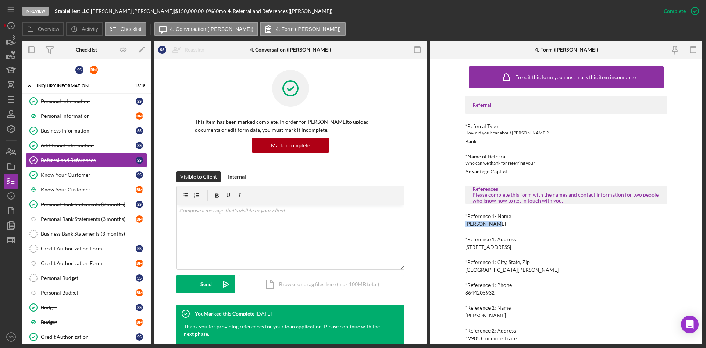
drag, startPoint x: 498, startPoint y: 225, endPoint x: 464, endPoint y: 225, distance: 33.8
click at [465, 225] on div "*Reference 1- Name [PERSON_NAME]" at bounding box center [566, 220] width 202 height 14
copy div "[PERSON_NAME]"
click at [484, 234] on div "Referral *Referral Type How did you hear about [PERSON_NAME]? Bank *Name of Ref…" at bounding box center [566, 241] width 202 height 291
click at [485, 234] on div "Referral *Referral Type How did you hear about [PERSON_NAME]? Bank *Name of Ref…" at bounding box center [566, 241] width 202 height 291
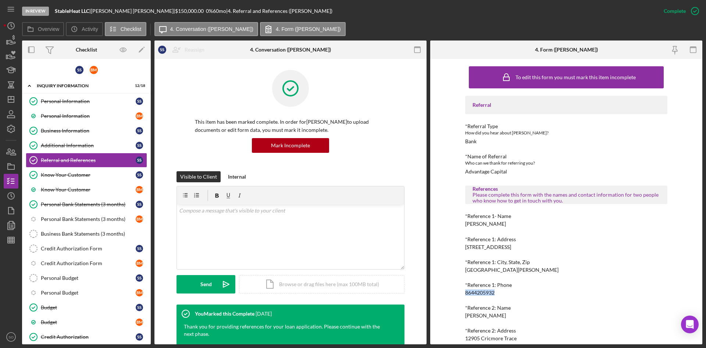
drag, startPoint x: 497, startPoint y: 292, endPoint x: 462, endPoint y: 293, distance: 35.3
click at [462, 293] on div "To edit this form you must mark this item incomplete Referral *Referral Type Ho…" at bounding box center [566, 201] width 272 height 285
copy div "8644205932"
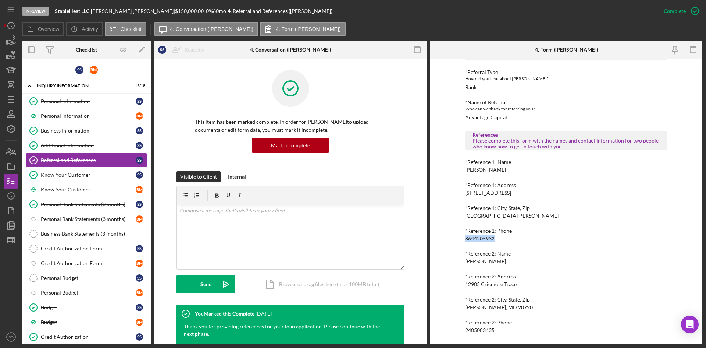
drag, startPoint x: 503, startPoint y: 262, endPoint x: 448, endPoint y: 261, distance: 54.8
click at [448, 261] on div "To edit this form you must mark this item incomplete Referral *Referral Type Ho…" at bounding box center [566, 201] width 272 height 285
copy div "[PERSON_NAME]"
drag, startPoint x: 493, startPoint y: 327, endPoint x: 454, endPoint y: 332, distance: 40.0
click at [454, 332] on div "To edit this form you must mark this item incomplete Referral *Referral Type Ho…" at bounding box center [566, 201] width 272 height 285
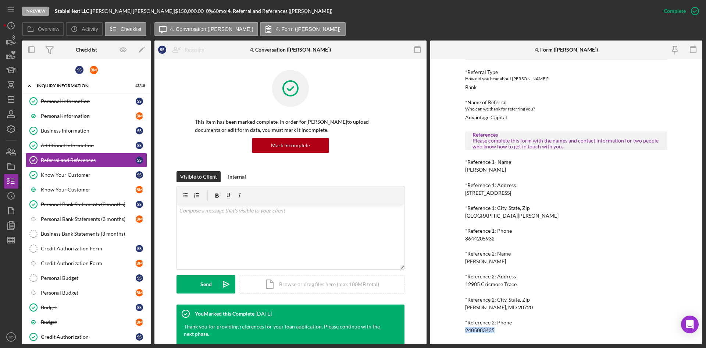
copy div "2405083435"
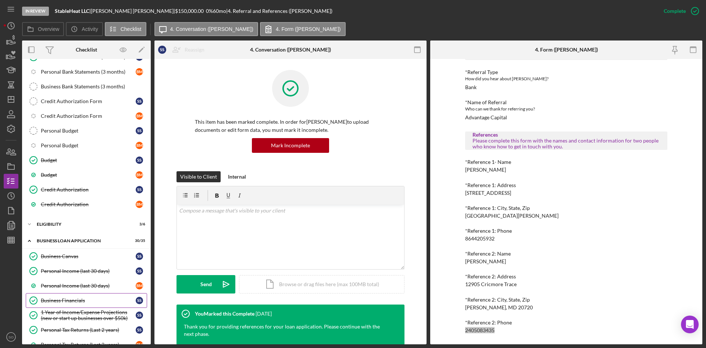
scroll to position [221, 0]
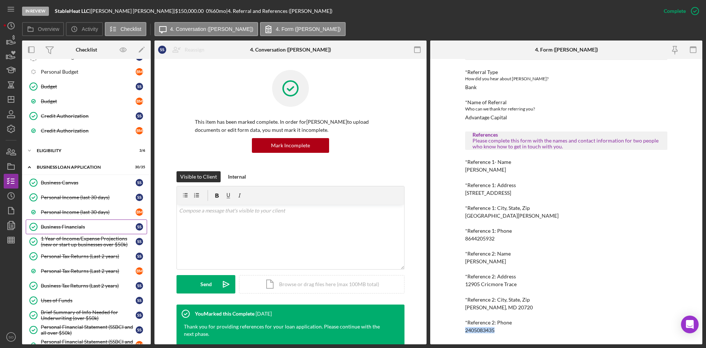
click at [63, 227] on div "Business Financials" at bounding box center [88, 227] width 95 height 6
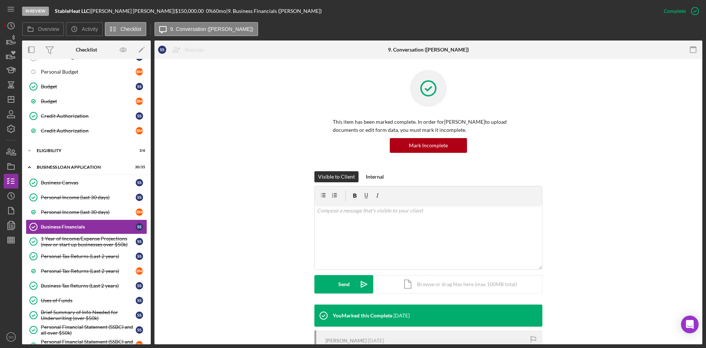
scroll to position [109, 0]
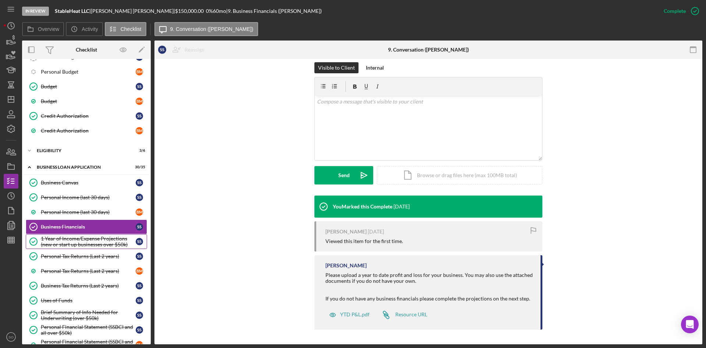
click at [102, 239] on div "1 Year of Income/Expense Projections (new or start up businesses over $50k)" at bounding box center [88, 241] width 95 height 12
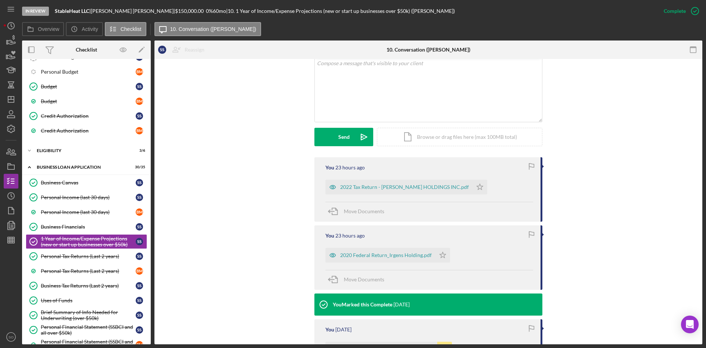
scroll to position [294, 0]
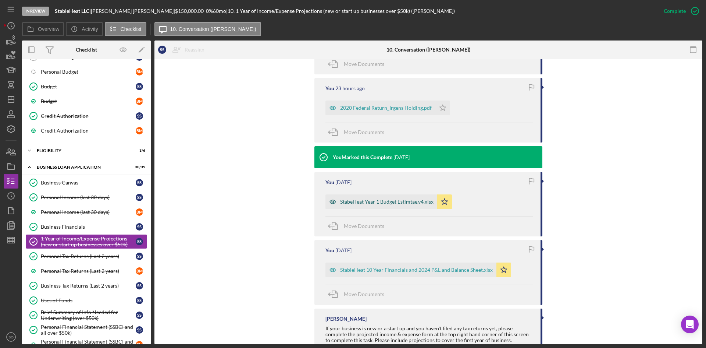
click at [377, 199] on div "StabeHeat Year 1 Budget Estimtae.v4.xlsx" at bounding box center [386, 202] width 93 height 6
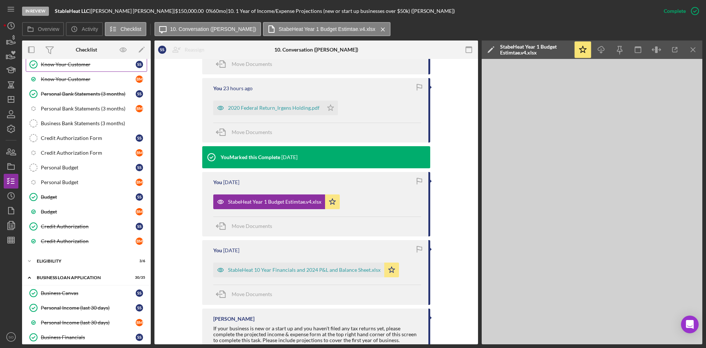
scroll to position [0, 0]
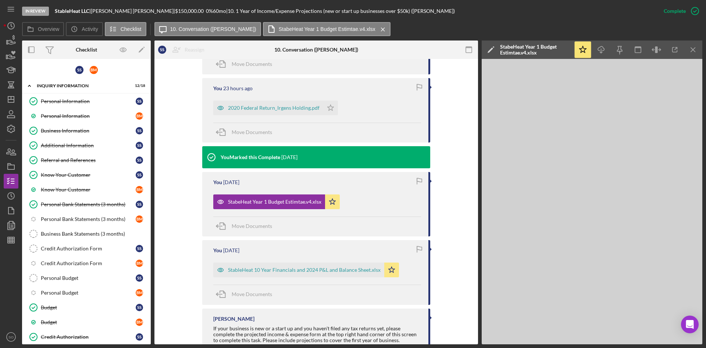
drag, startPoint x: 73, startPoint y: 131, endPoint x: 319, endPoint y: 155, distance: 247.3
click at [73, 131] on div "Business Information" at bounding box center [88, 131] width 95 height 6
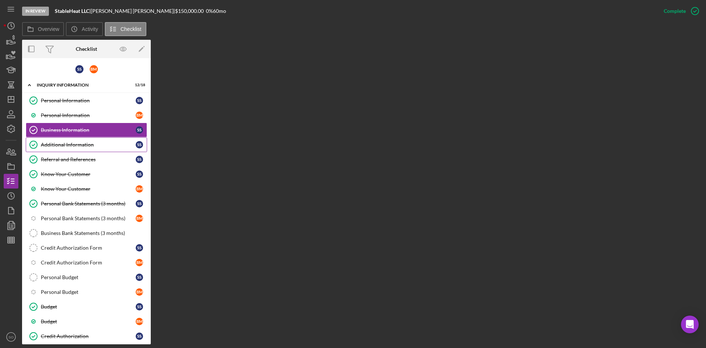
click at [92, 146] on div "Additional Information" at bounding box center [88, 145] width 95 height 6
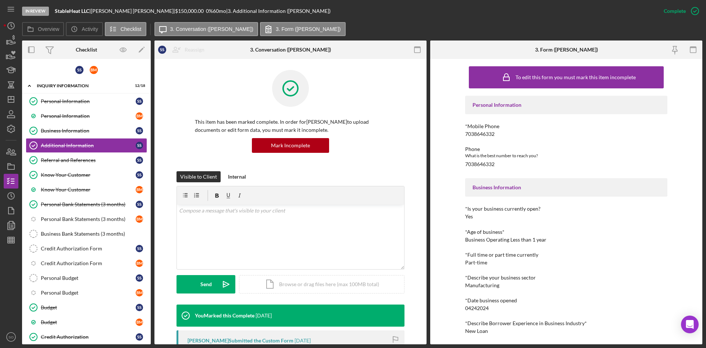
drag, startPoint x: 75, startPoint y: 134, endPoint x: 528, endPoint y: 136, distance: 453.2
click at [75, 134] on link "Business Information Business Information S S" at bounding box center [86, 130] width 121 height 15
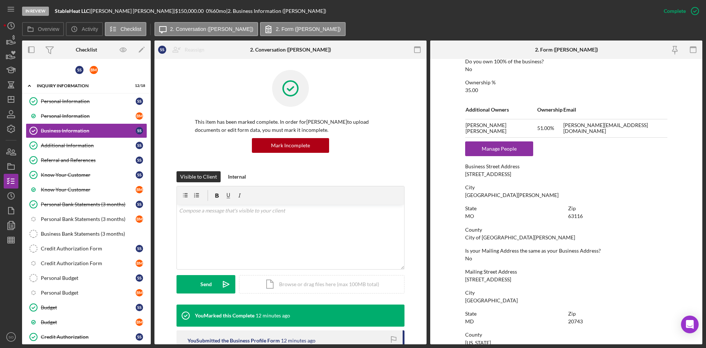
scroll to position [438, 0]
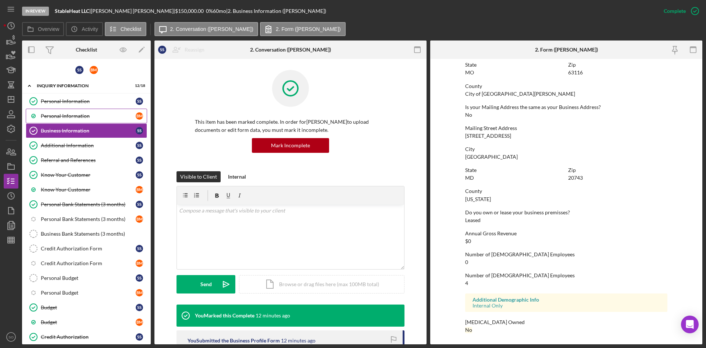
click at [83, 115] on div "Personal Information" at bounding box center [88, 116] width 95 height 6
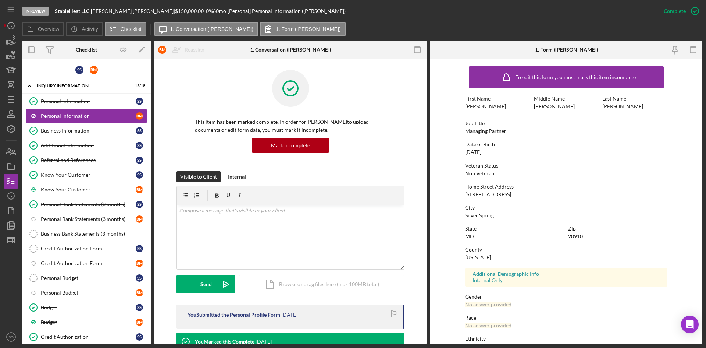
scroll to position [58, 0]
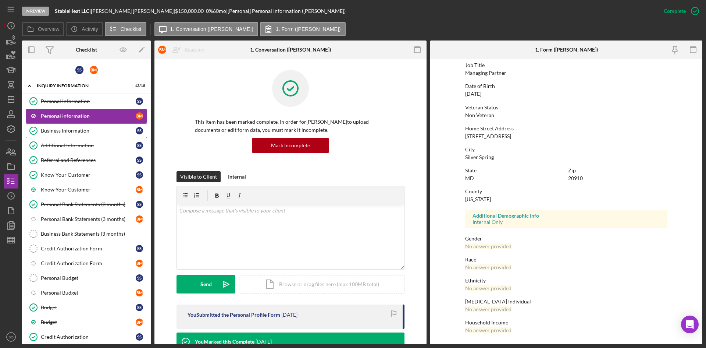
click at [63, 129] on div "Business Information" at bounding box center [88, 131] width 95 height 6
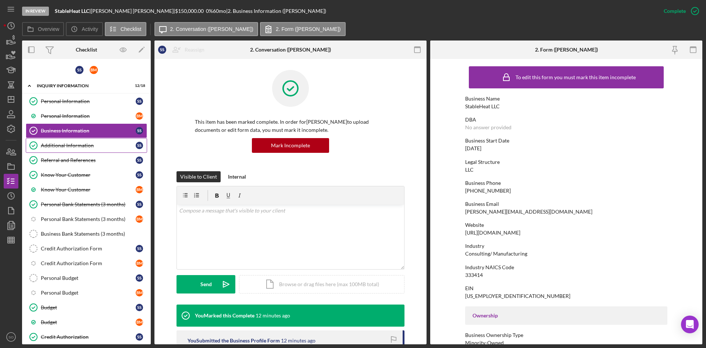
click at [74, 146] on div "Additional Information" at bounding box center [88, 145] width 95 height 6
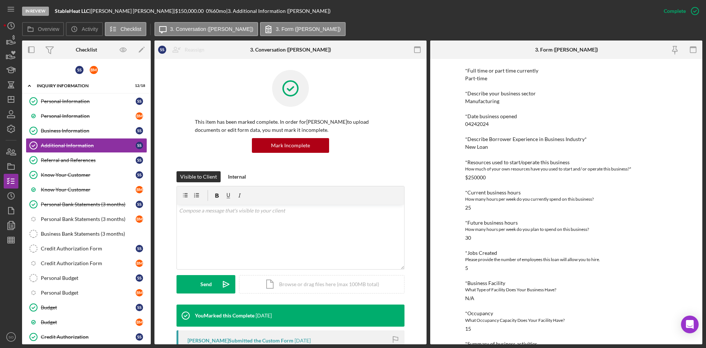
scroll to position [251, 0]
